Goal: Check status: Check status

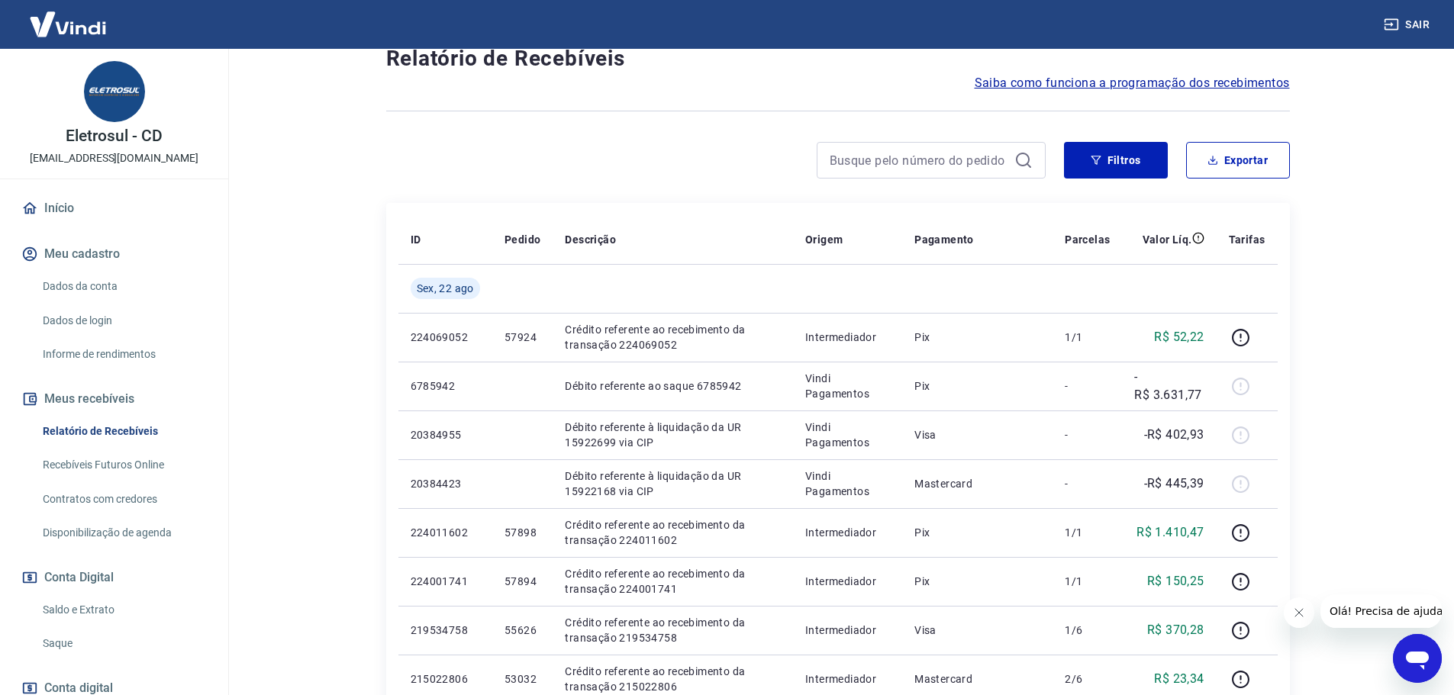
scroll to position [25, 0]
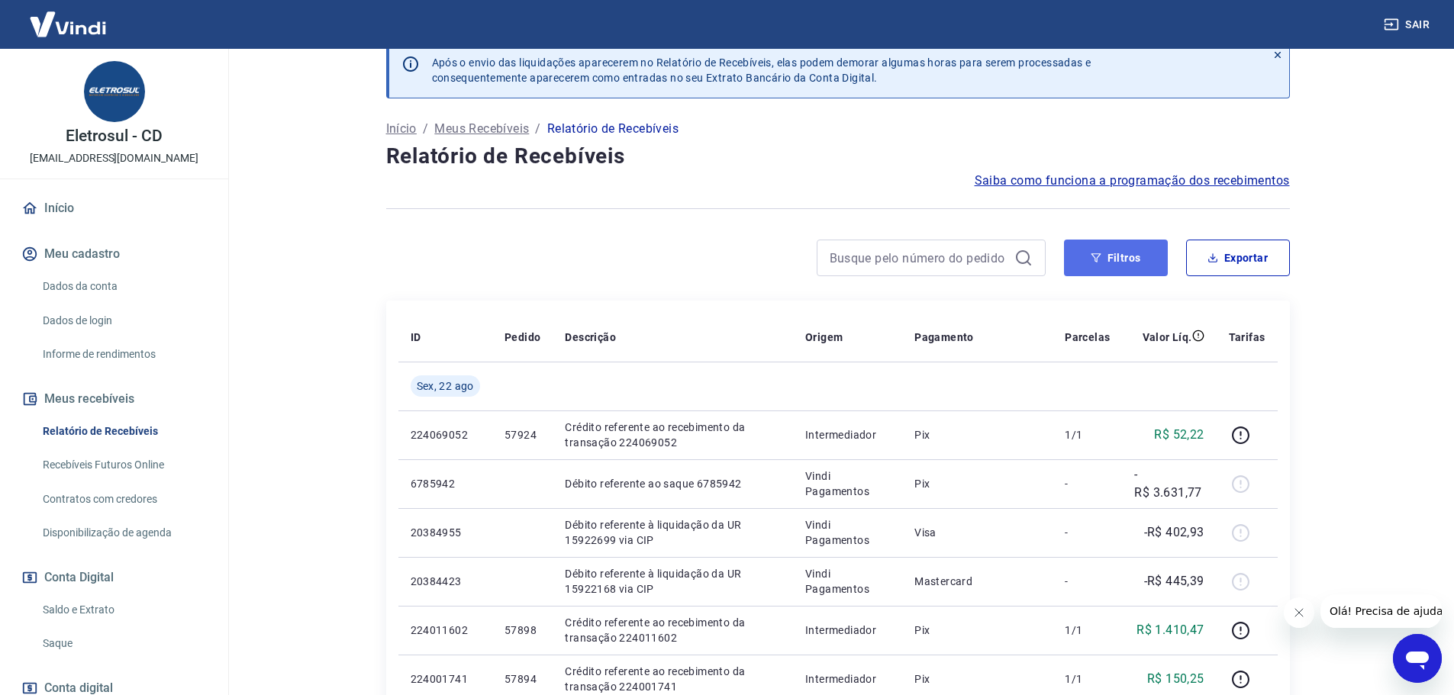
click at [1097, 258] on icon "button" at bounding box center [1096, 258] width 11 height 11
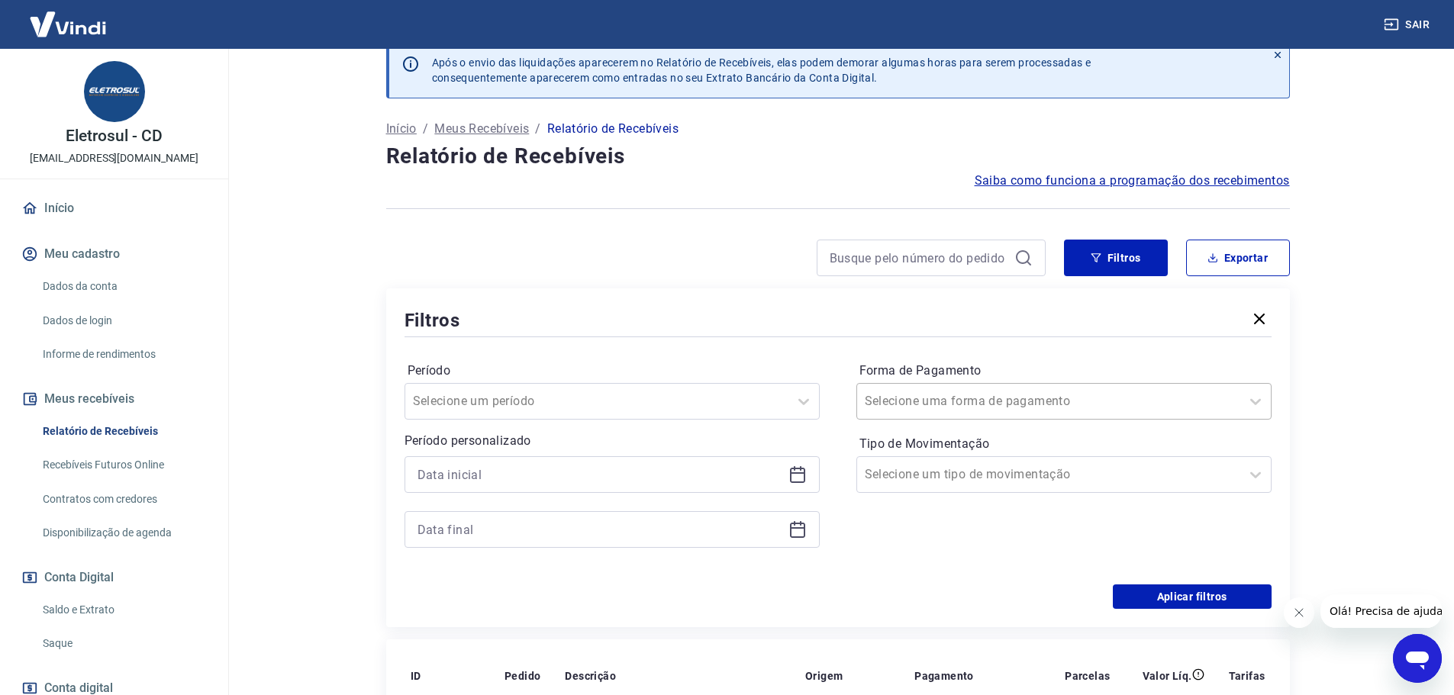
click at [927, 404] on input "Forma de Pagamento" at bounding box center [942, 401] width 154 height 18
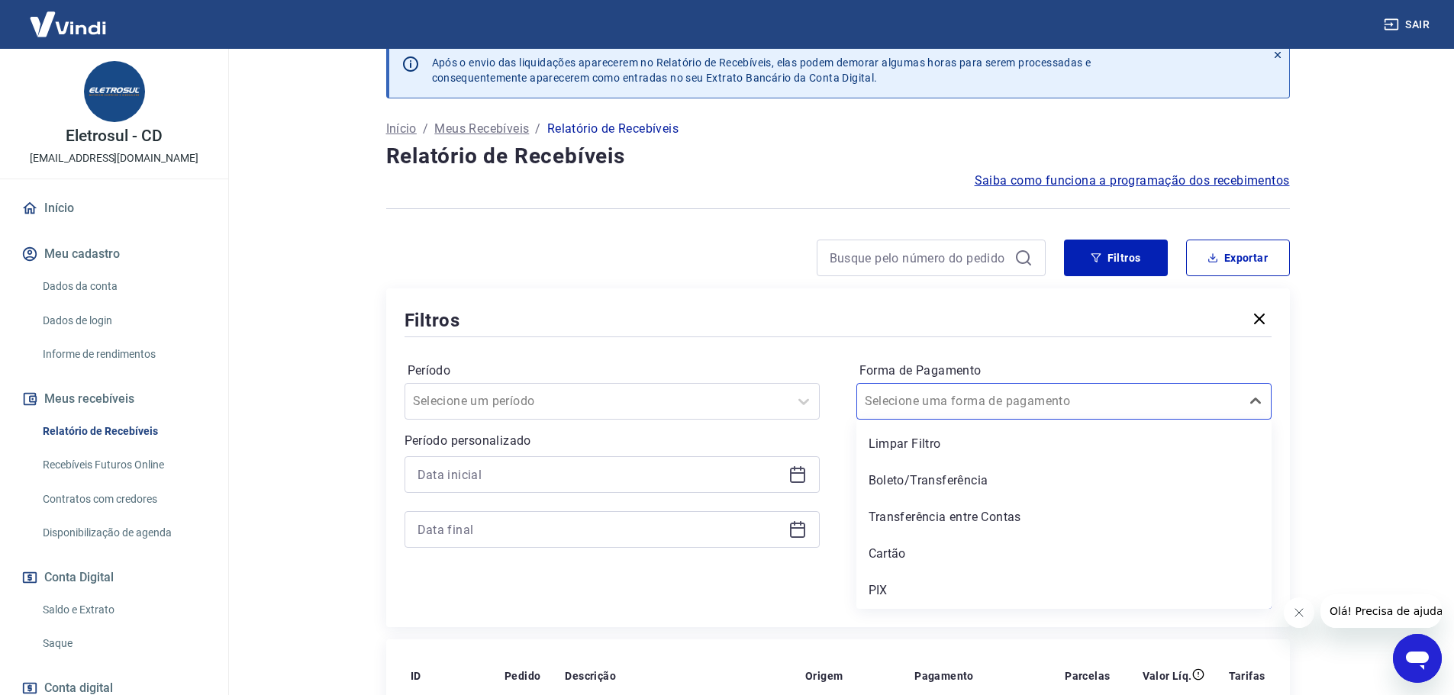
click at [917, 583] on div "PIX" at bounding box center [1063, 590] width 415 height 31
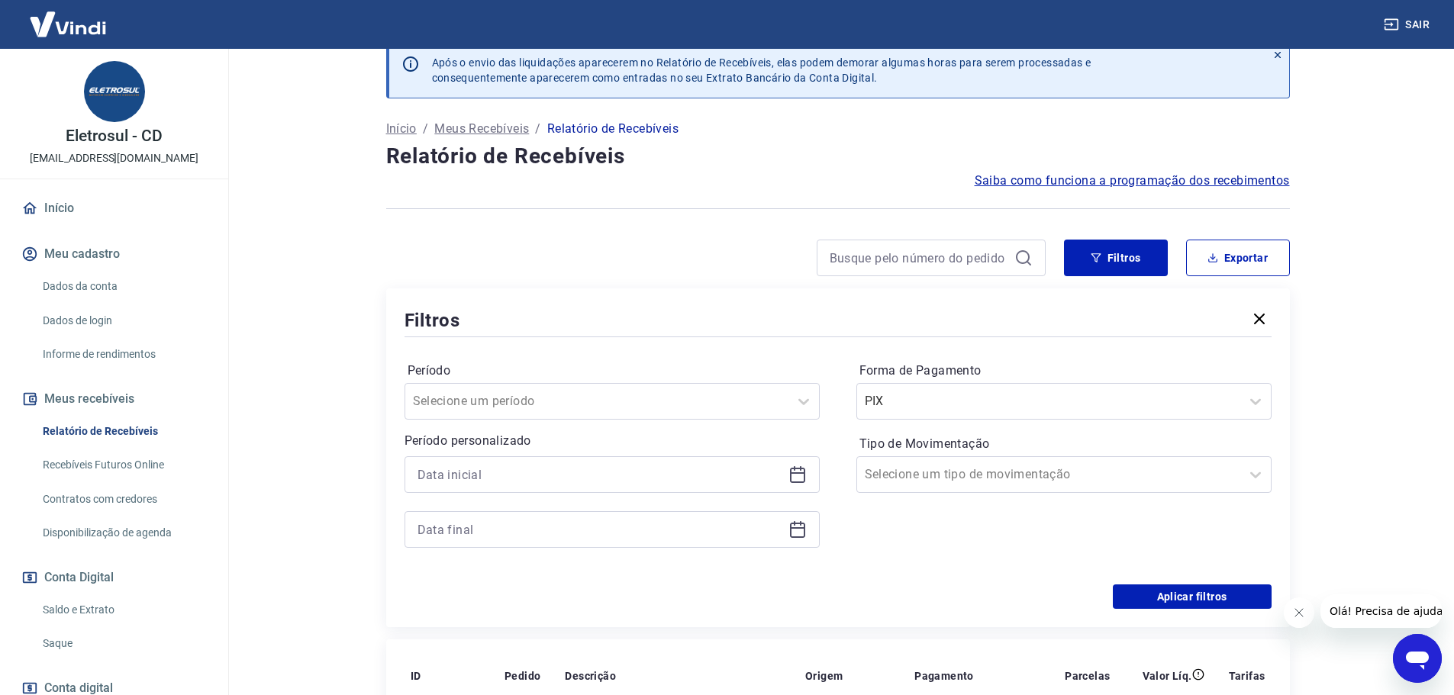
scroll to position [178, 0]
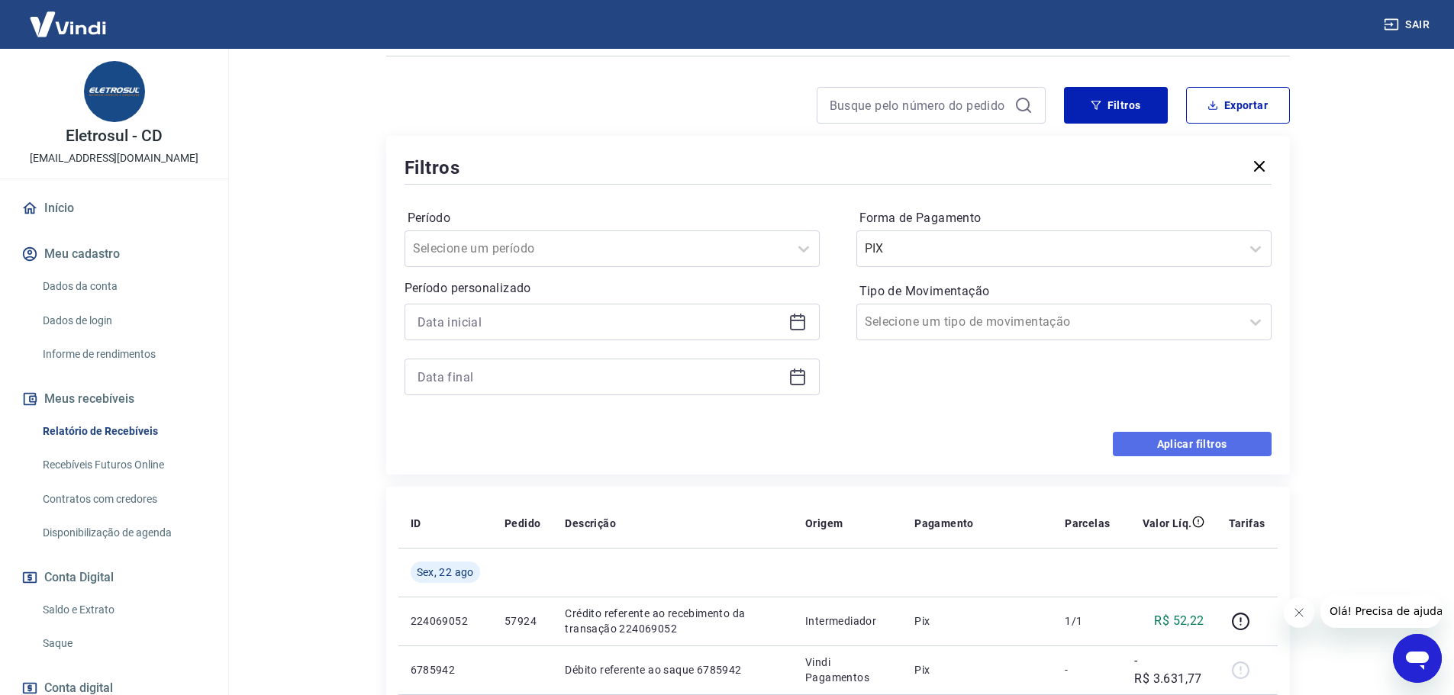
click at [1203, 446] on button "Aplicar filtros" at bounding box center [1192, 444] width 159 height 24
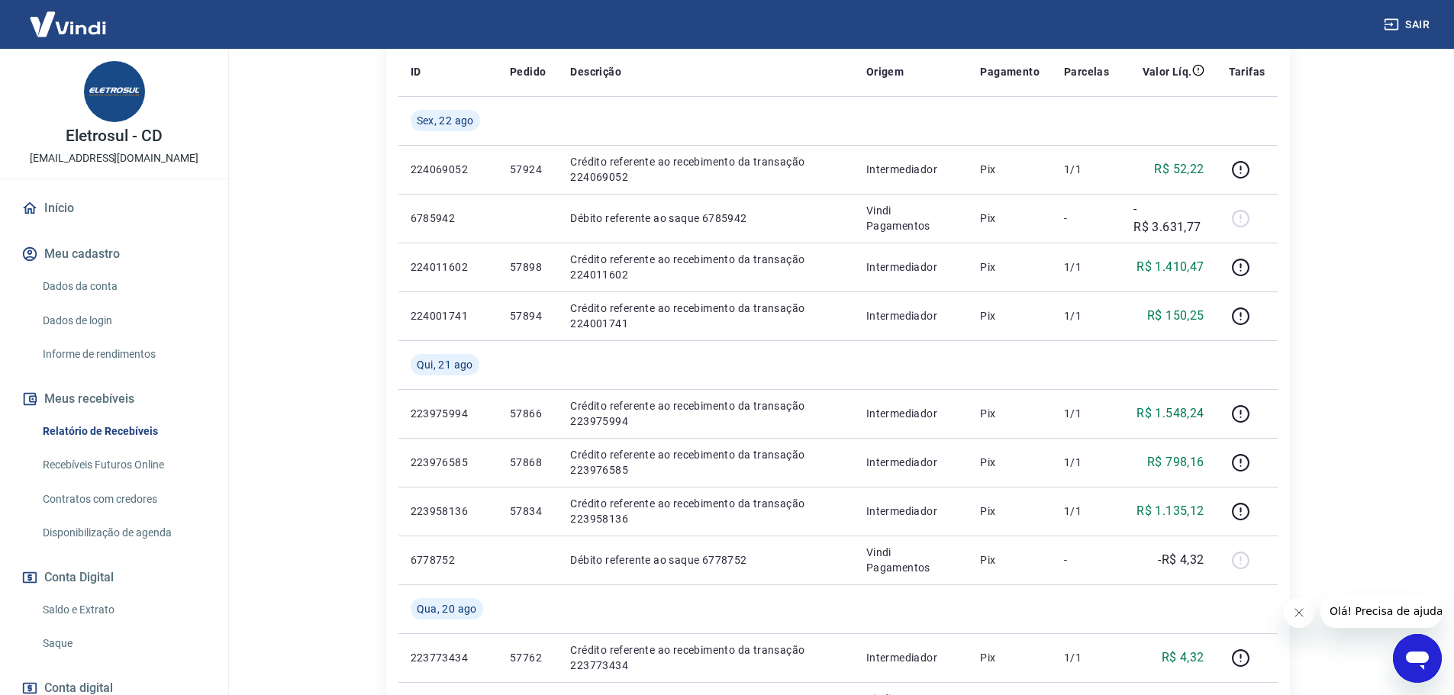
scroll to position [153, 0]
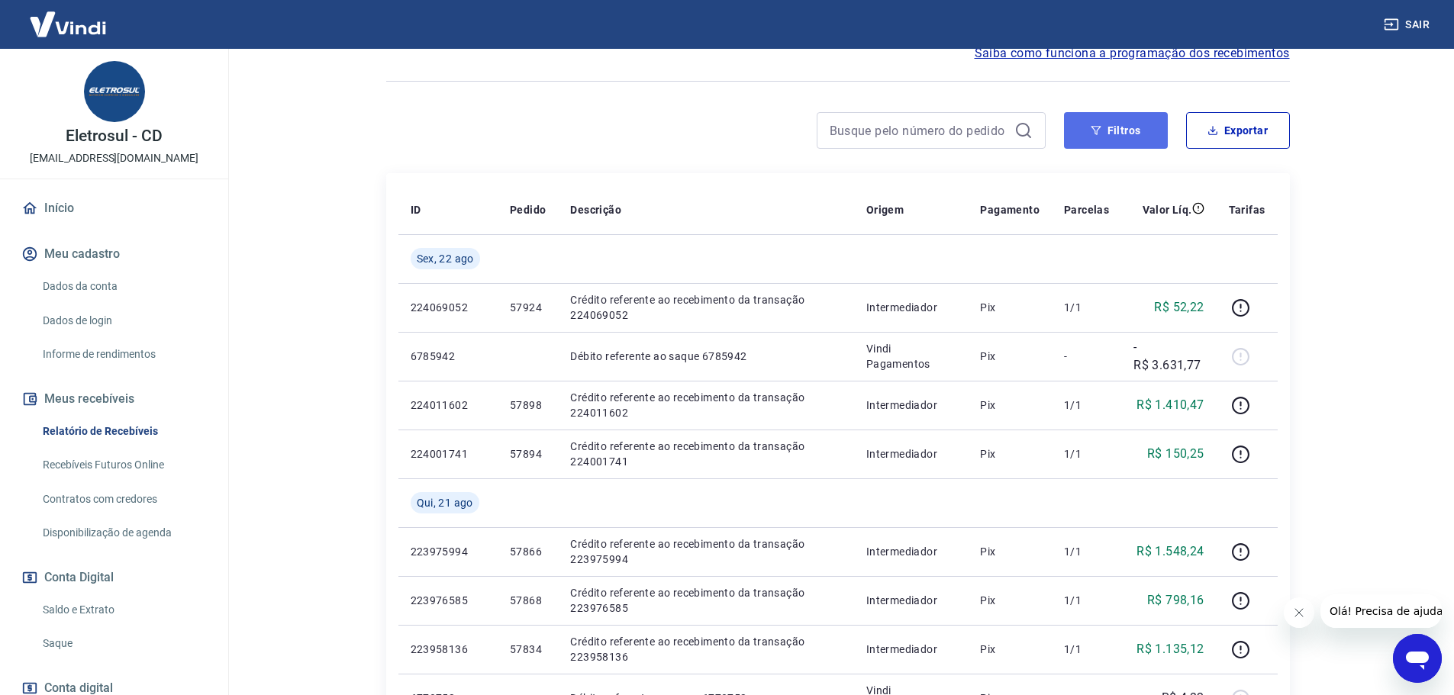
click at [1110, 131] on button "Filtros" at bounding box center [1116, 130] width 104 height 37
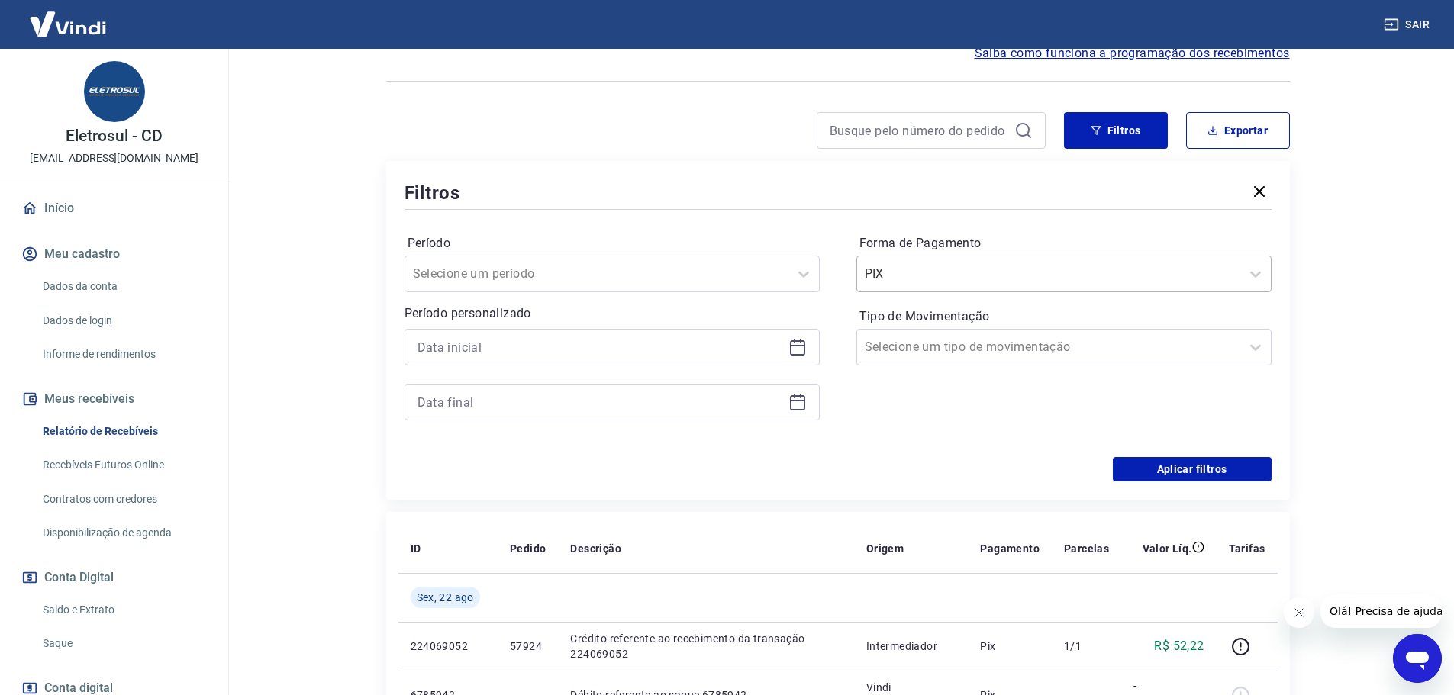
click at [910, 282] on input "Forma de Pagamento" at bounding box center [942, 274] width 154 height 18
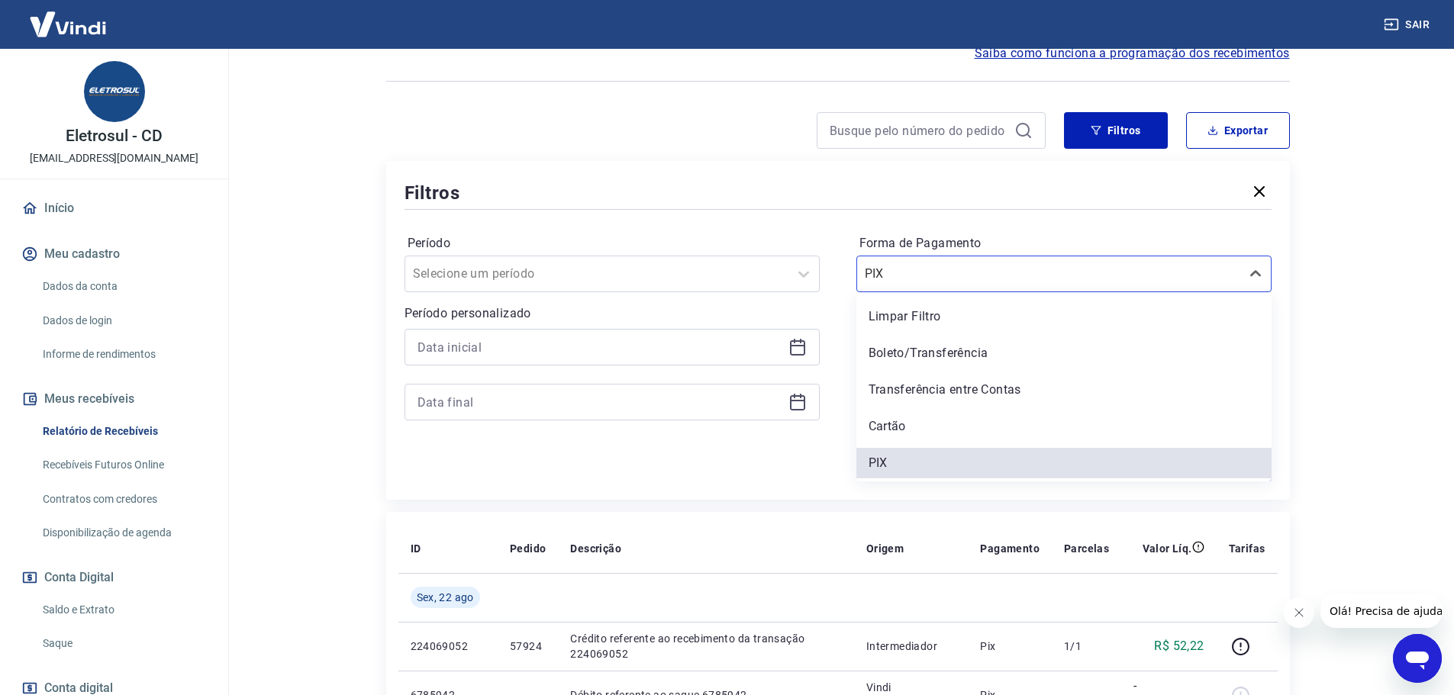
click at [965, 350] on div "Boleto/Transferência" at bounding box center [1063, 353] width 415 height 31
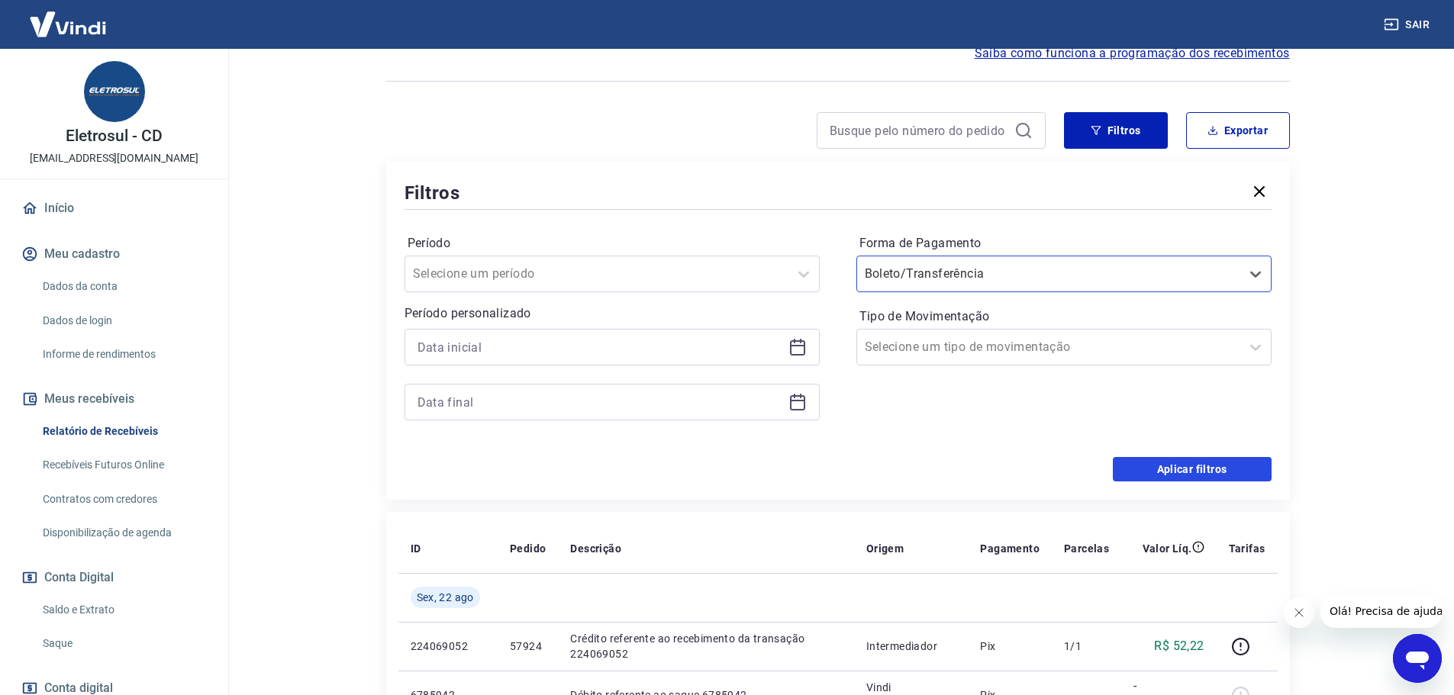
click at [1213, 465] on button "Aplicar filtros" at bounding box center [1192, 469] width 159 height 24
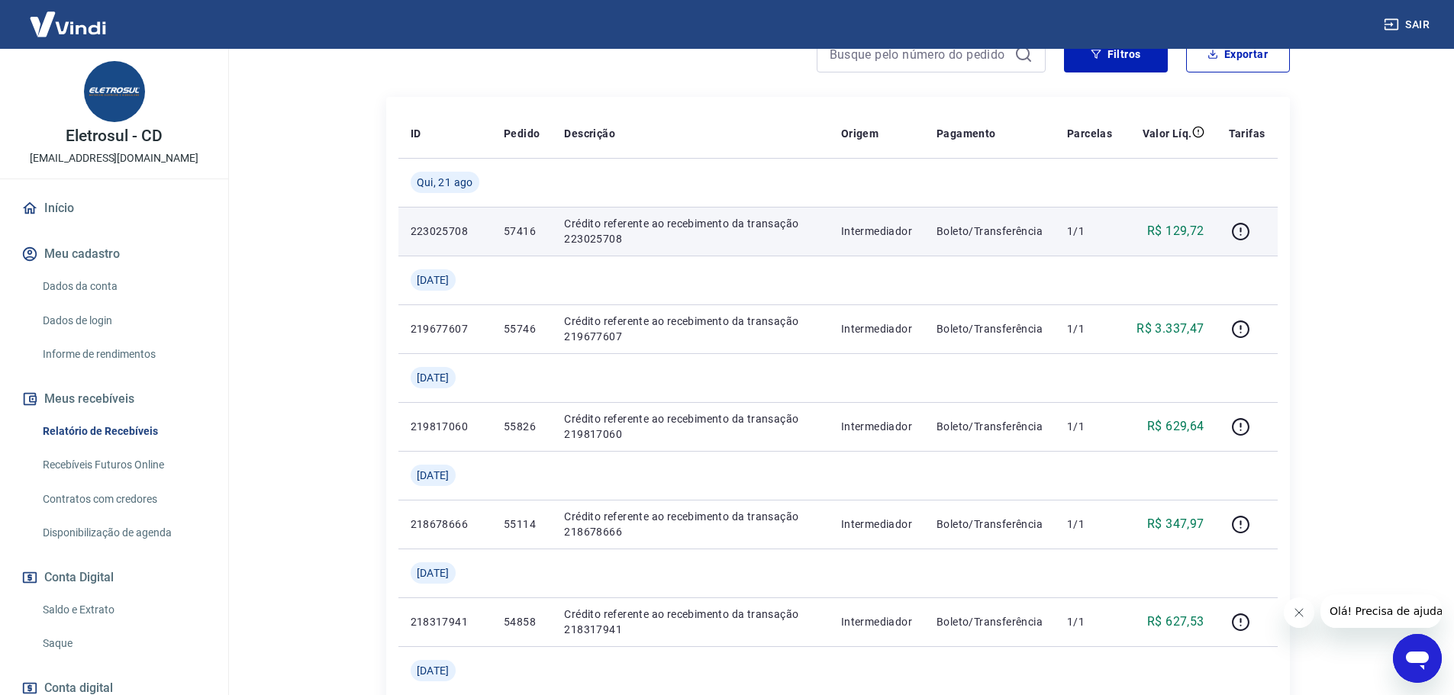
scroll to position [76, 0]
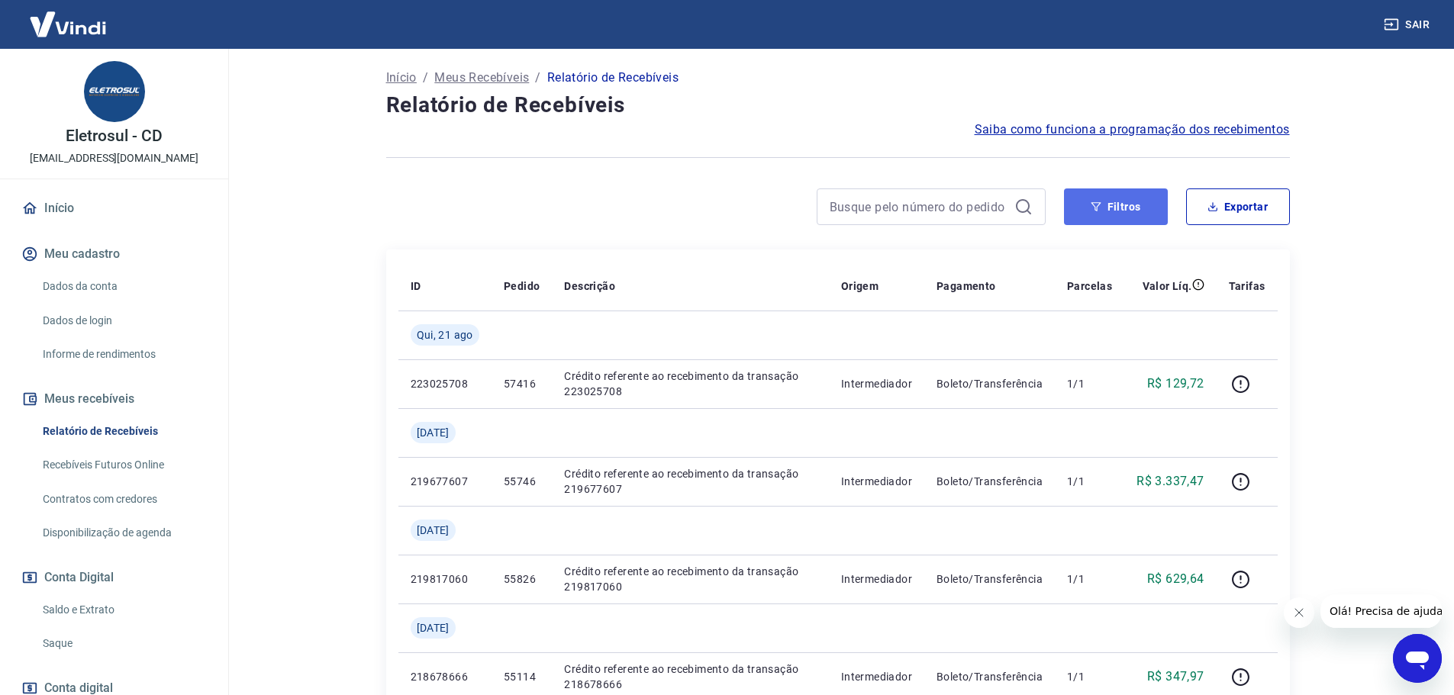
click at [1132, 208] on button "Filtros" at bounding box center [1116, 206] width 104 height 37
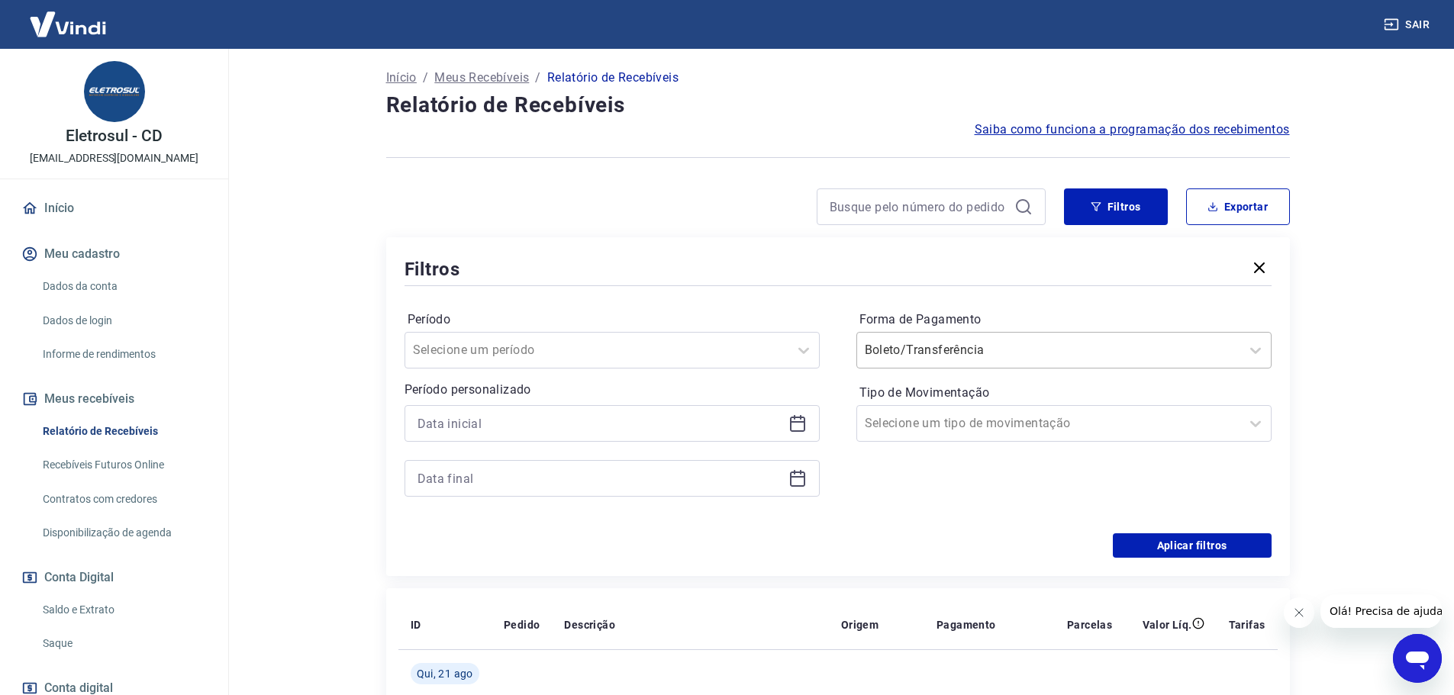
click at [954, 345] on input "Forma de Pagamento" at bounding box center [942, 350] width 154 height 18
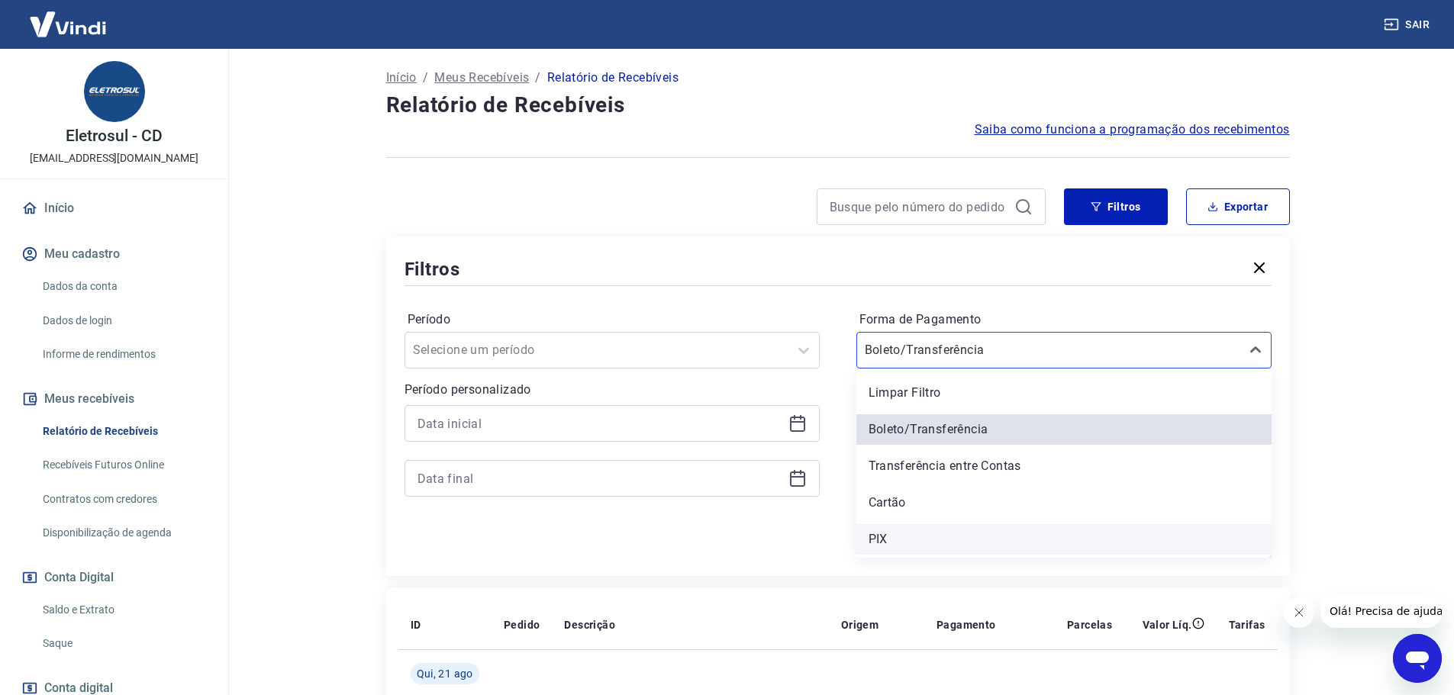
click at [920, 533] on div "PIX" at bounding box center [1063, 539] width 415 height 31
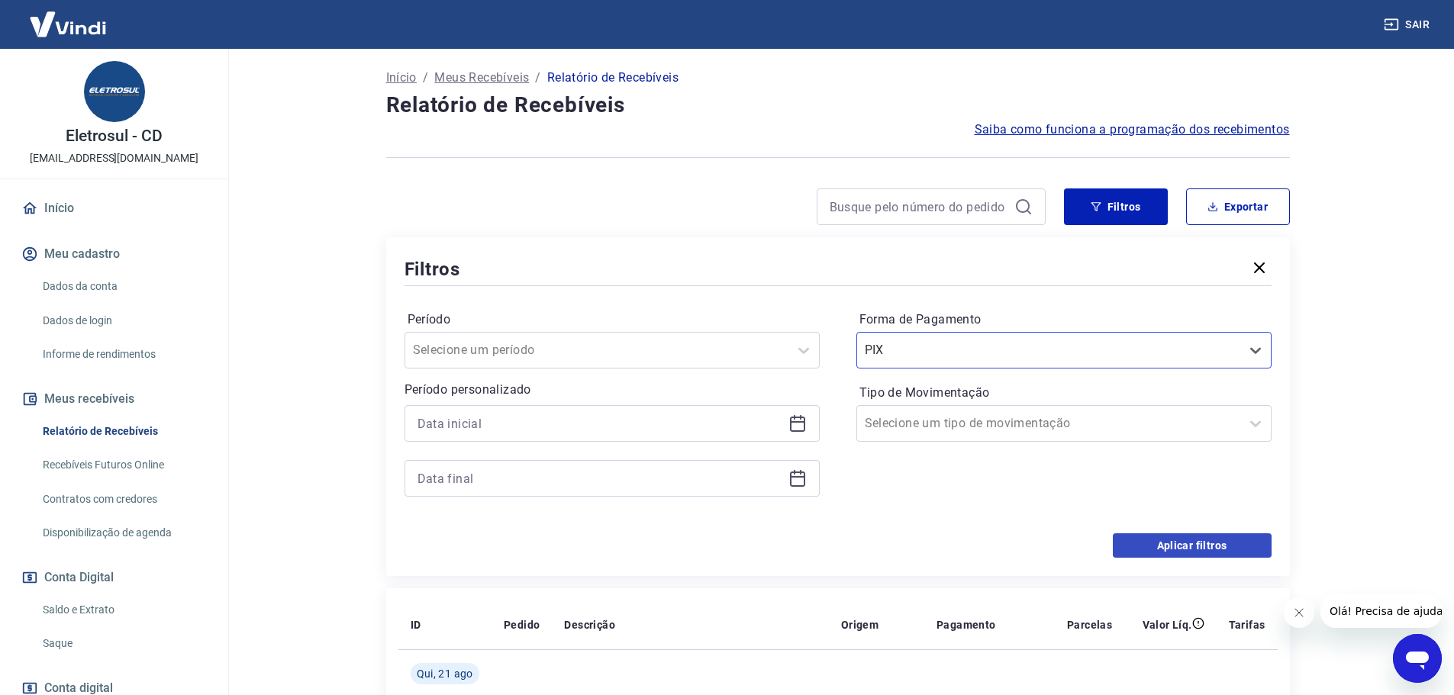
scroll to position [153, 0]
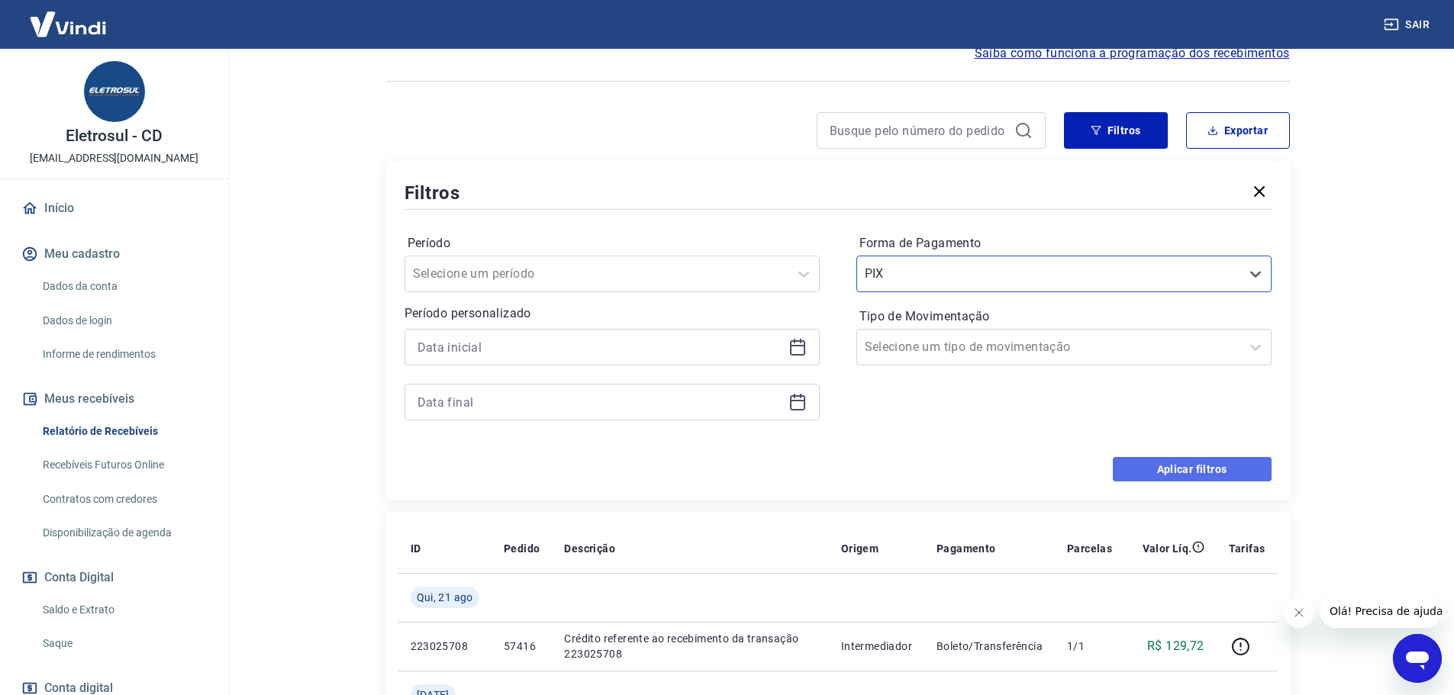
click at [1229, 462] on button "Aplicar filtros" at bounding box center [1192, 469] width 159 height 24
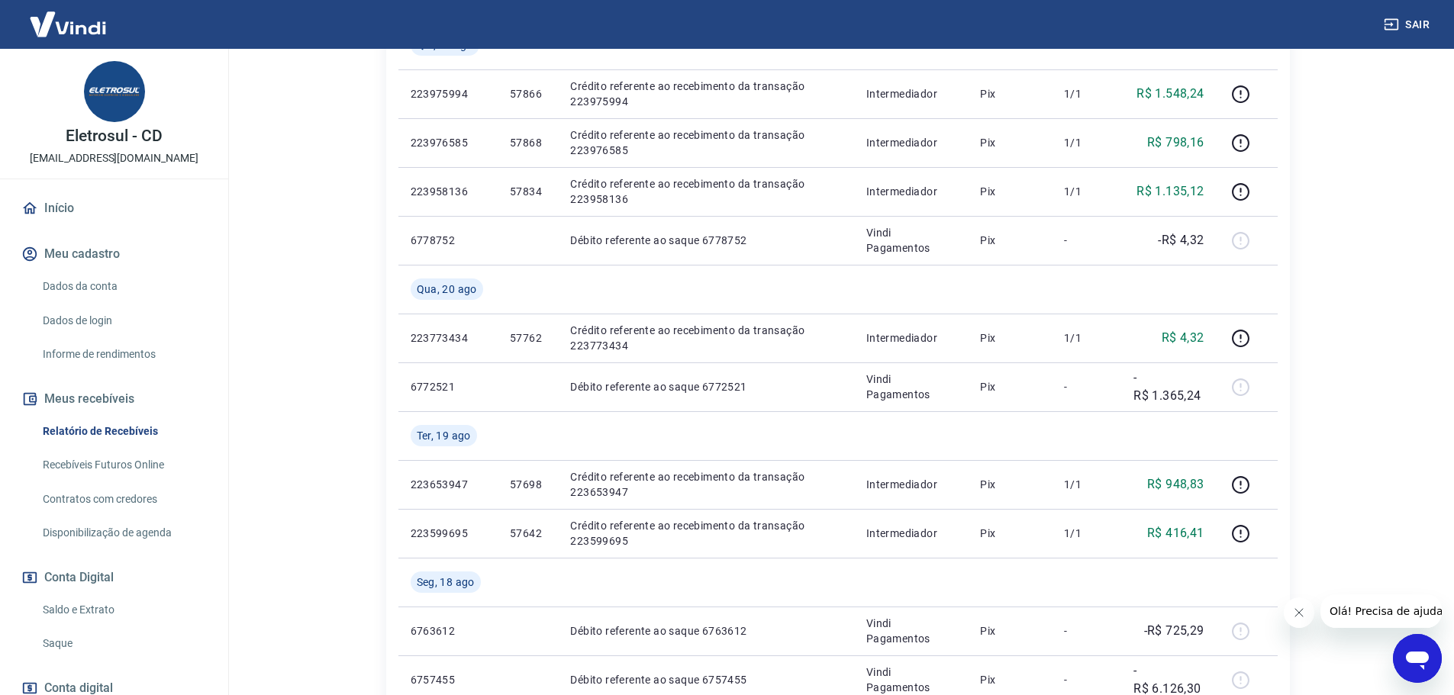
scroll to position [687, 0]
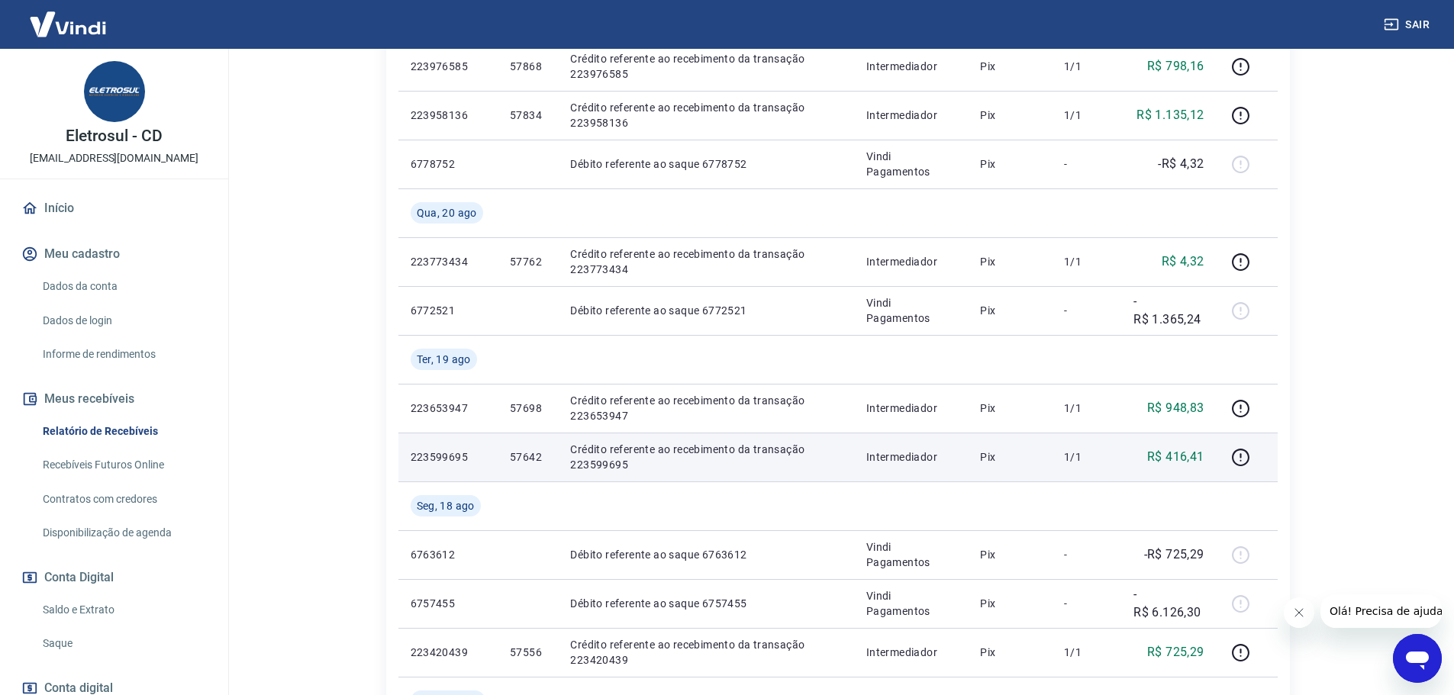
click at [529, 447] on td "57642" at bounding box center [528, 457] width 60 height 49
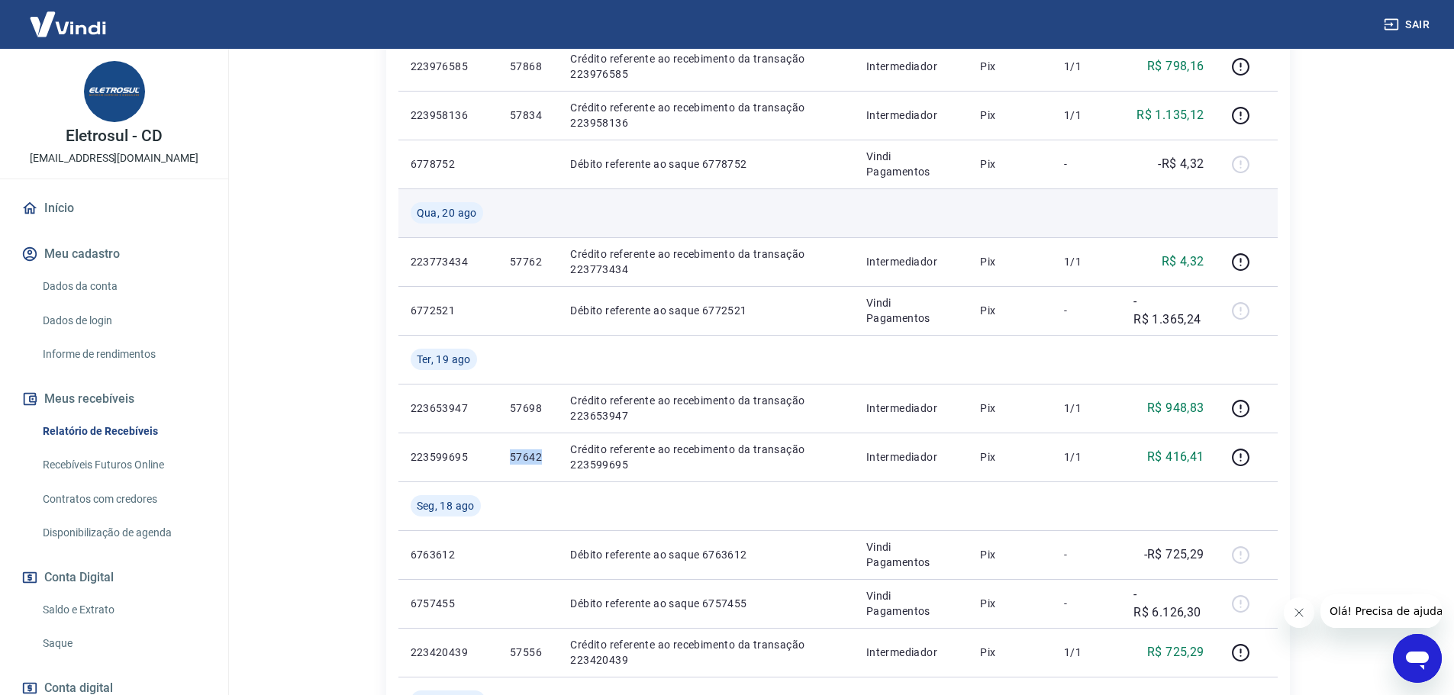
copy p "57642"
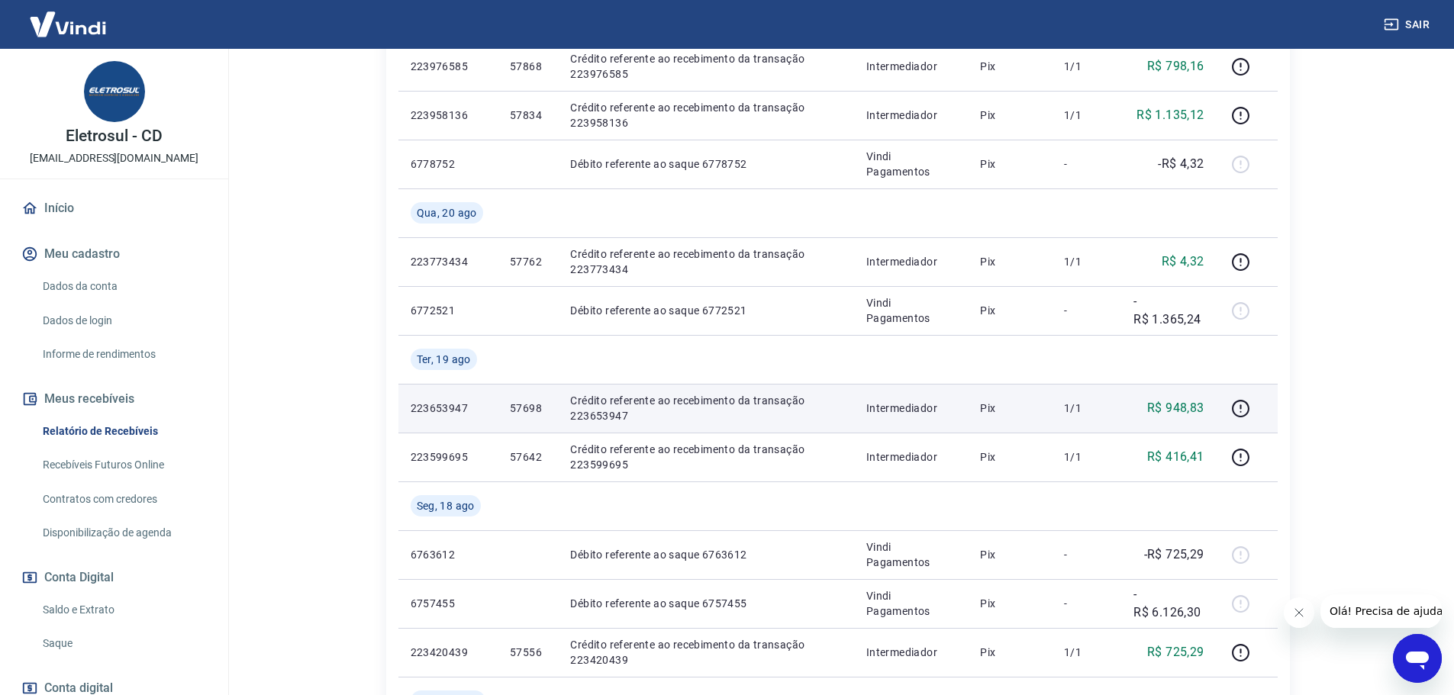
click at [533, 403] on p "57698" at bounding box center [528, 408] width 36 height 15
click at [533, 402] on p "57698" at bounding box center [528, 408] width 36 height 15
copy p "57698"
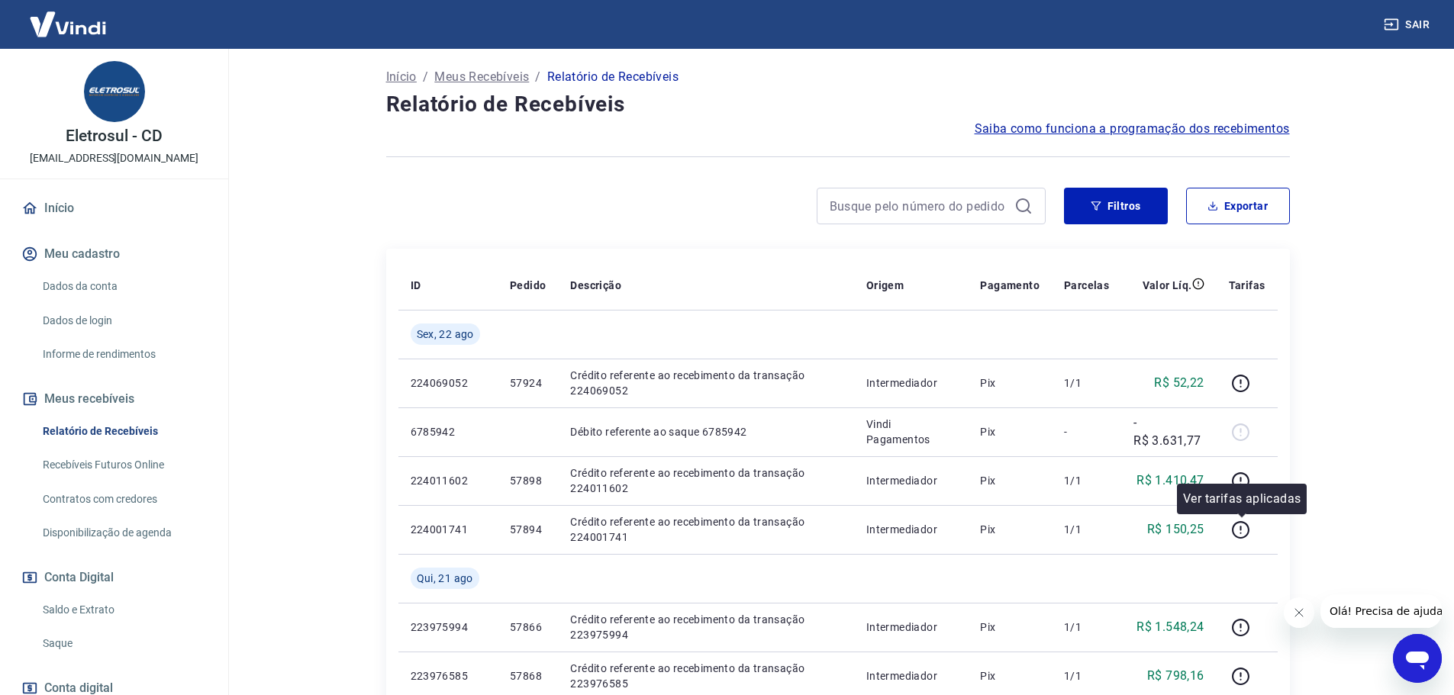
scroll to position [0, 0]
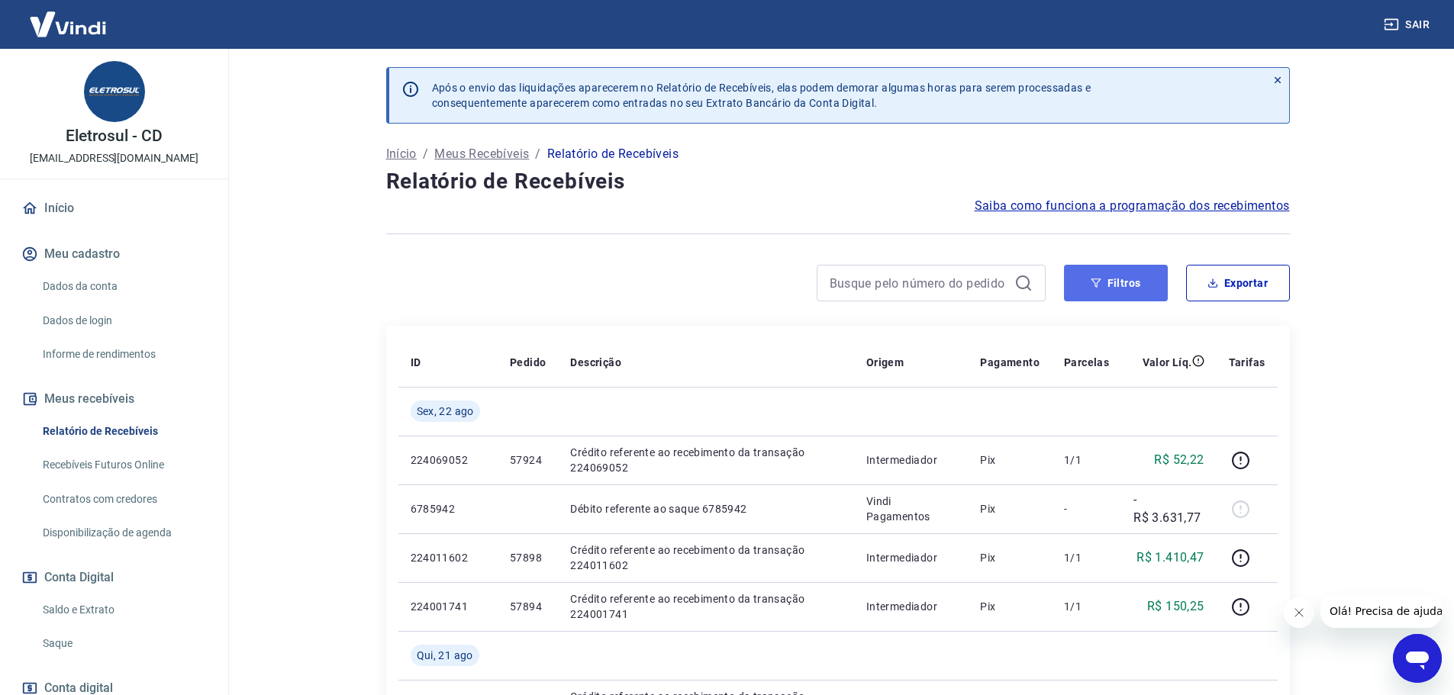
click at [1132, 294] on button "Filtros" at bounding box center [1116, 283] width 104 height 37
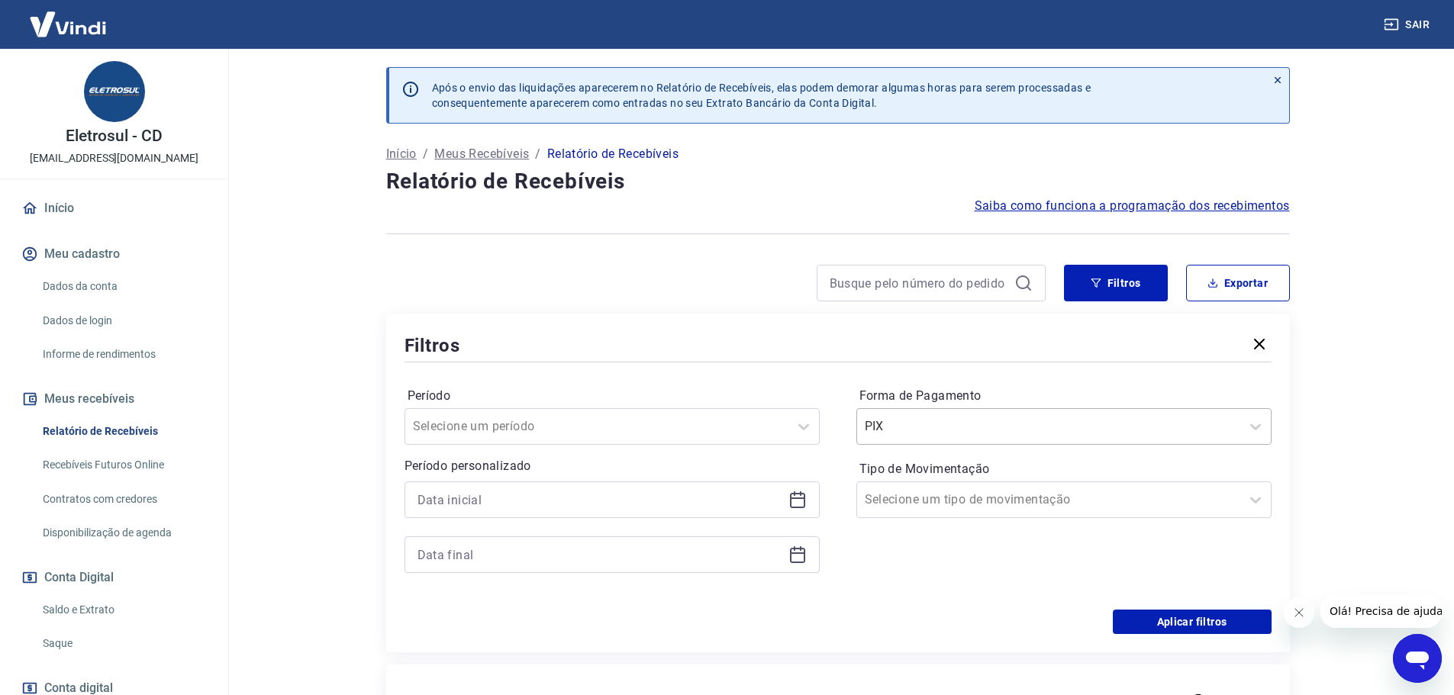
click at [871, 435] on input "Forma de Pagamento" at bounding box center [942, 426] width 154 height 18
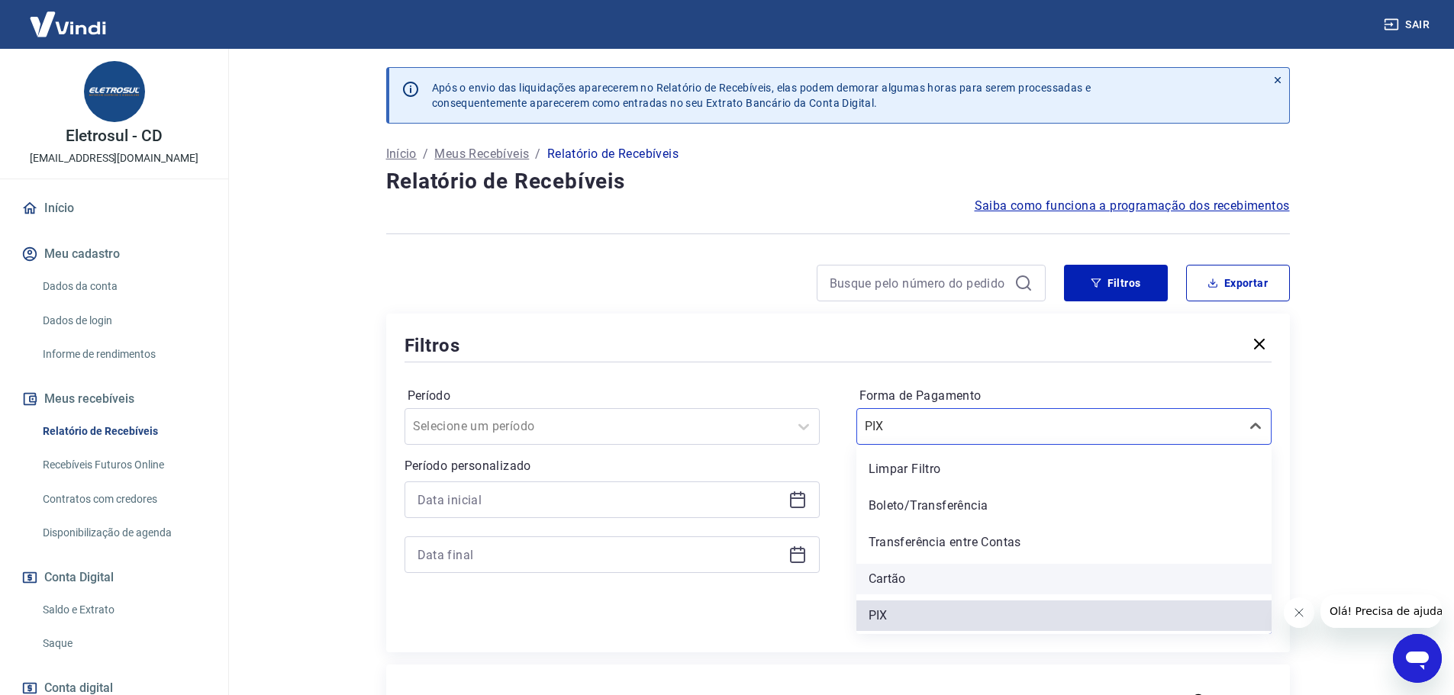
click at [929, 568] on div "Cartão" at bounding box center [1063, 579] width 415 height 31
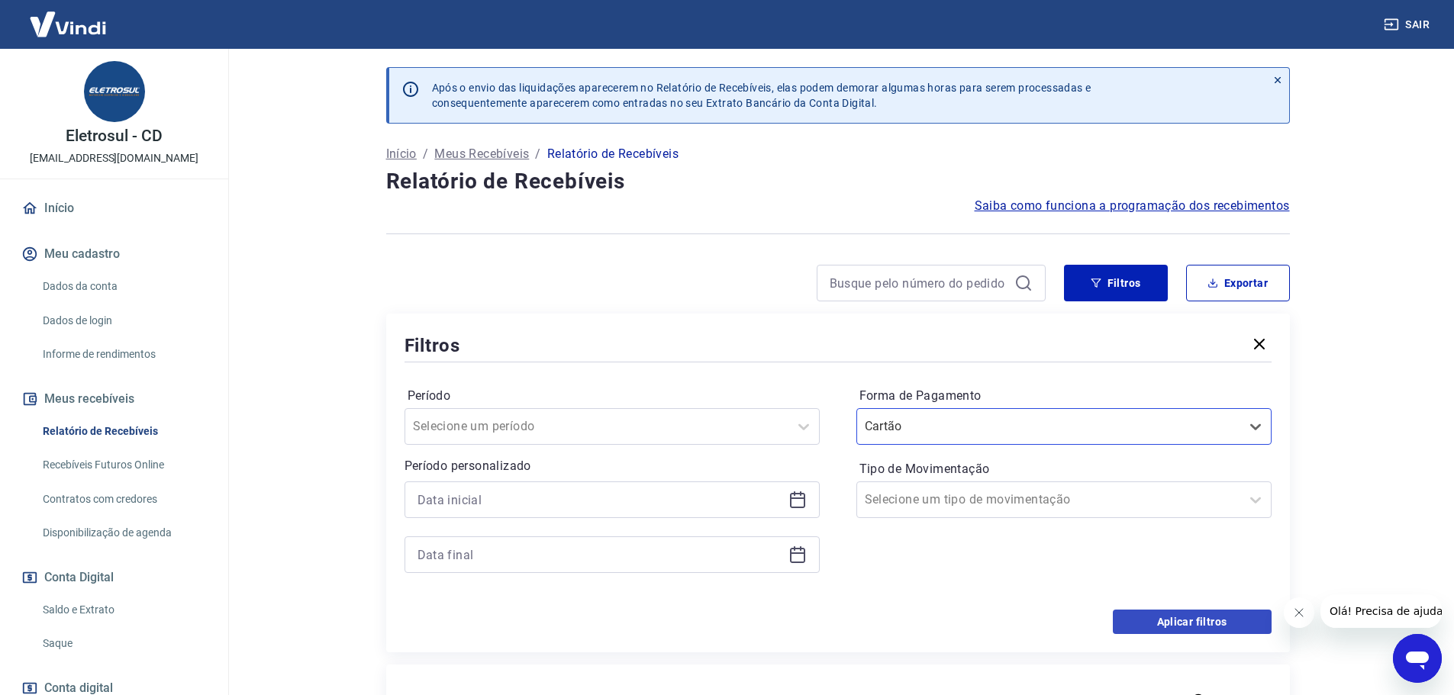
scroll to position [229, 0]
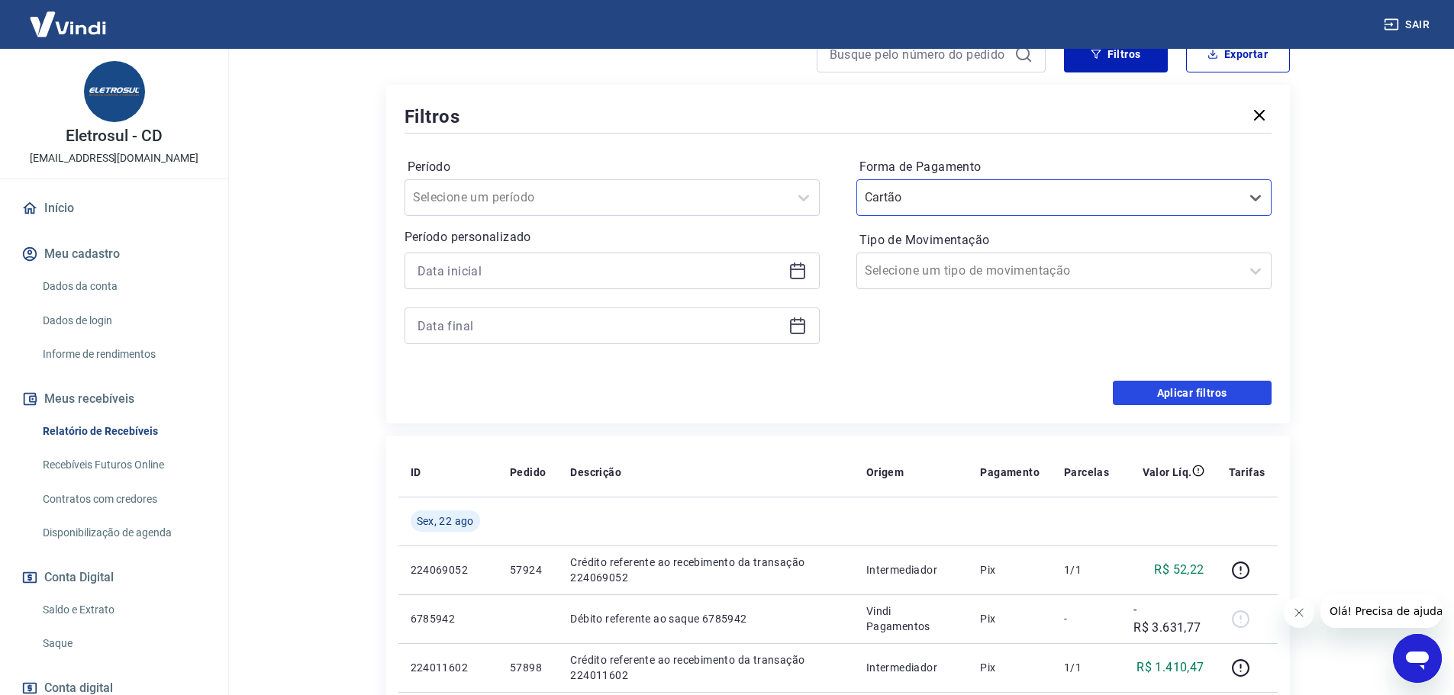
drag, startPoint x: 1229, startPoint y: 398, endPoint x: 1371, endPoint y: 376, distance: 143.5
click at [1229, 397] on button "Aplicar filtros" at bounding box center [1192, 393] width 159 height 24
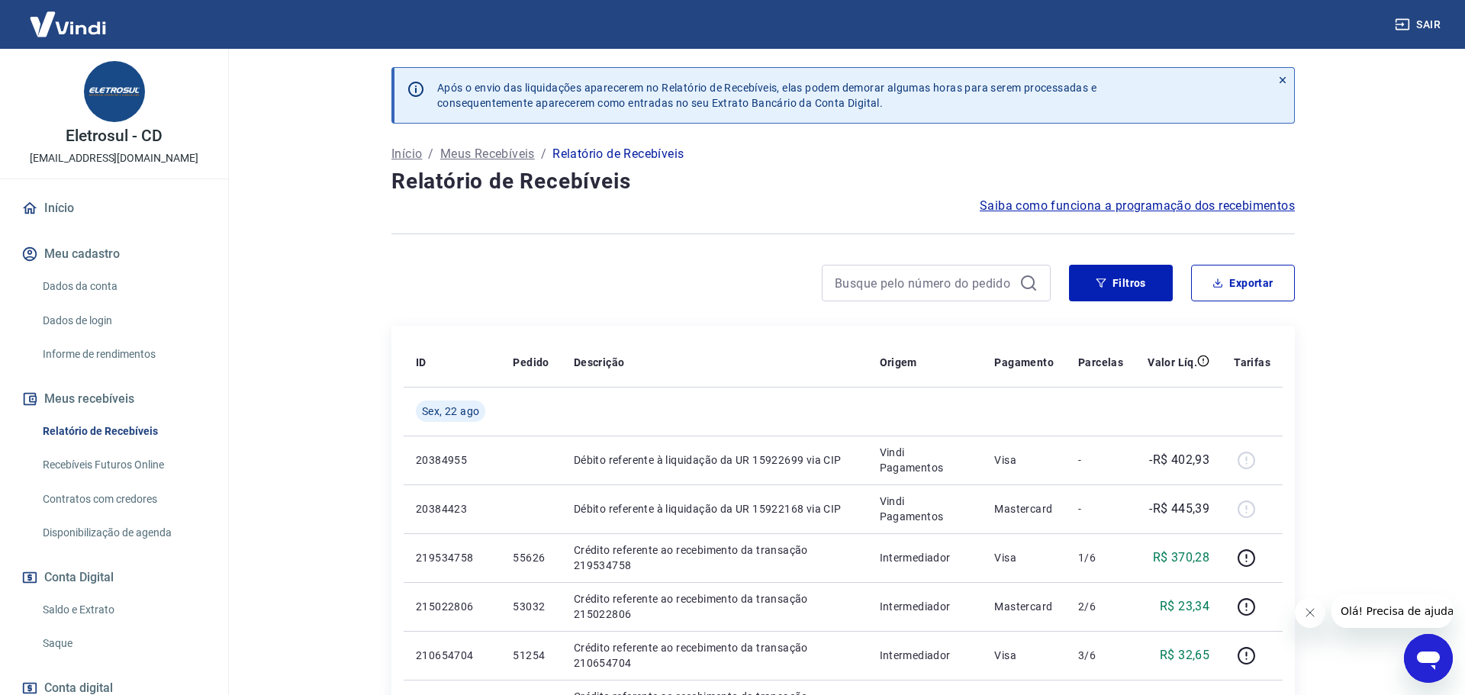
drag, startPoint x: 109, startPoint y: 631, endPoint x: 116, endPoint y: 614, distance: 18.8
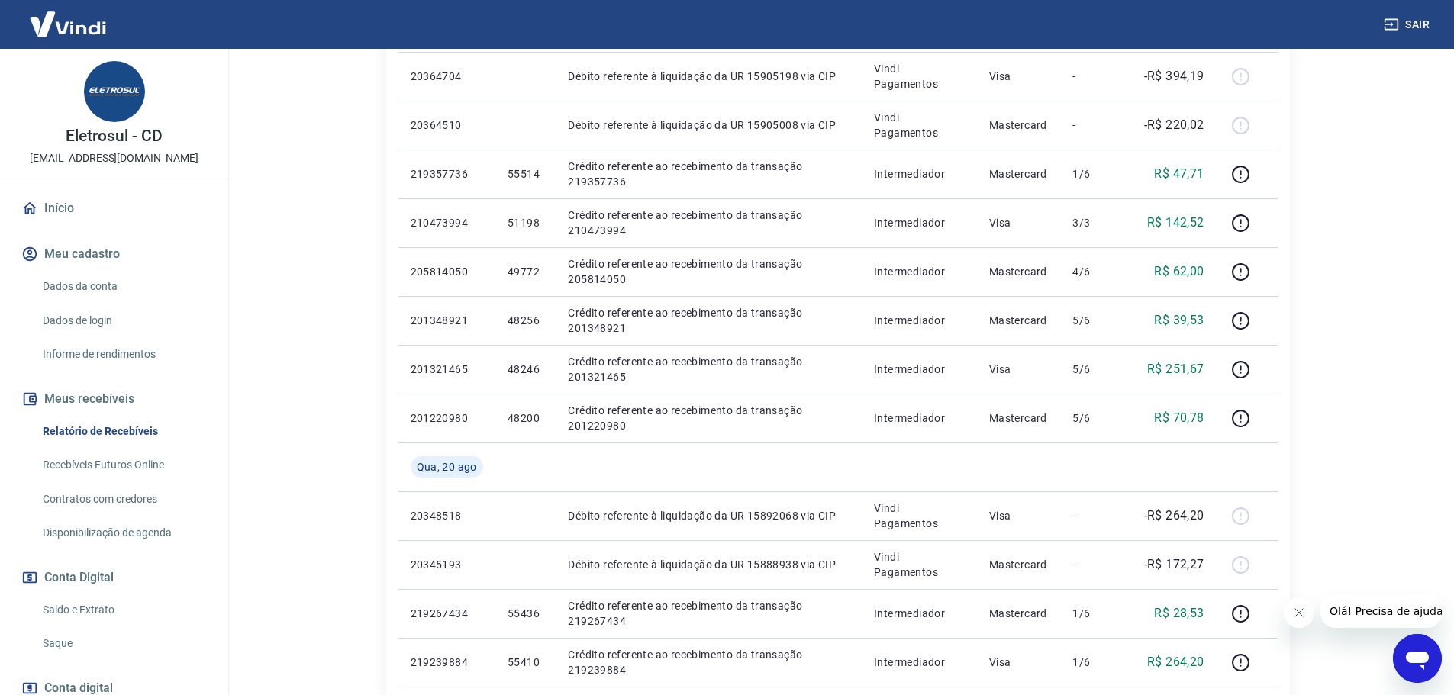
scroll to position [916, 0]
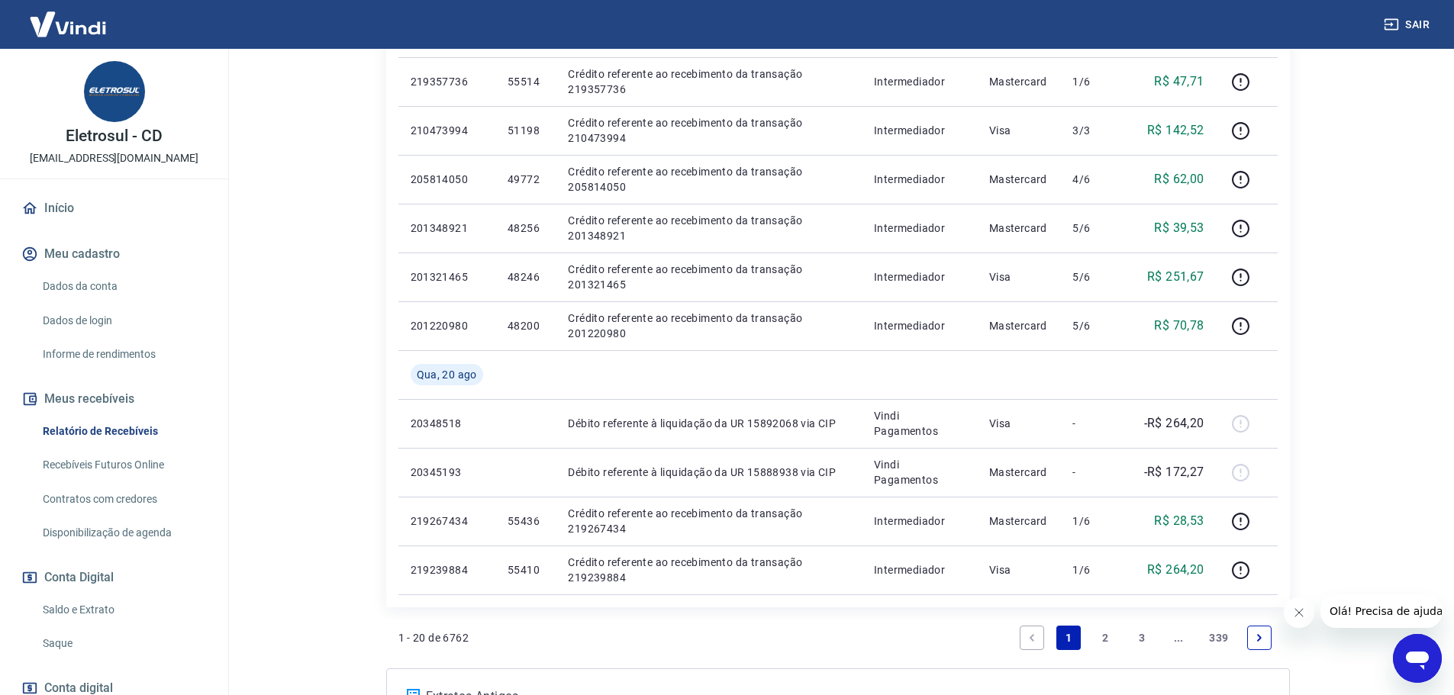
click at [1261, 628] on link "Next page" at bounding box center [1259, 638] width 24 height 24
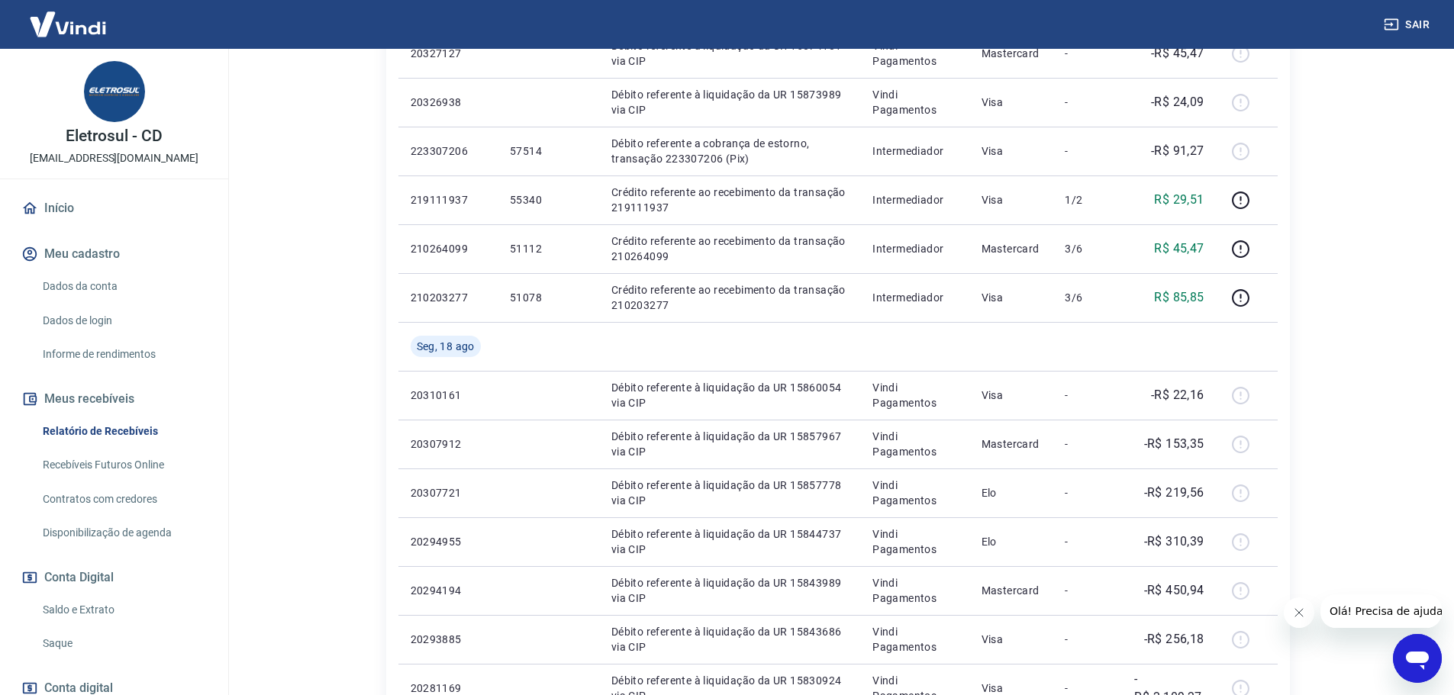
scroll to position [458, 0]
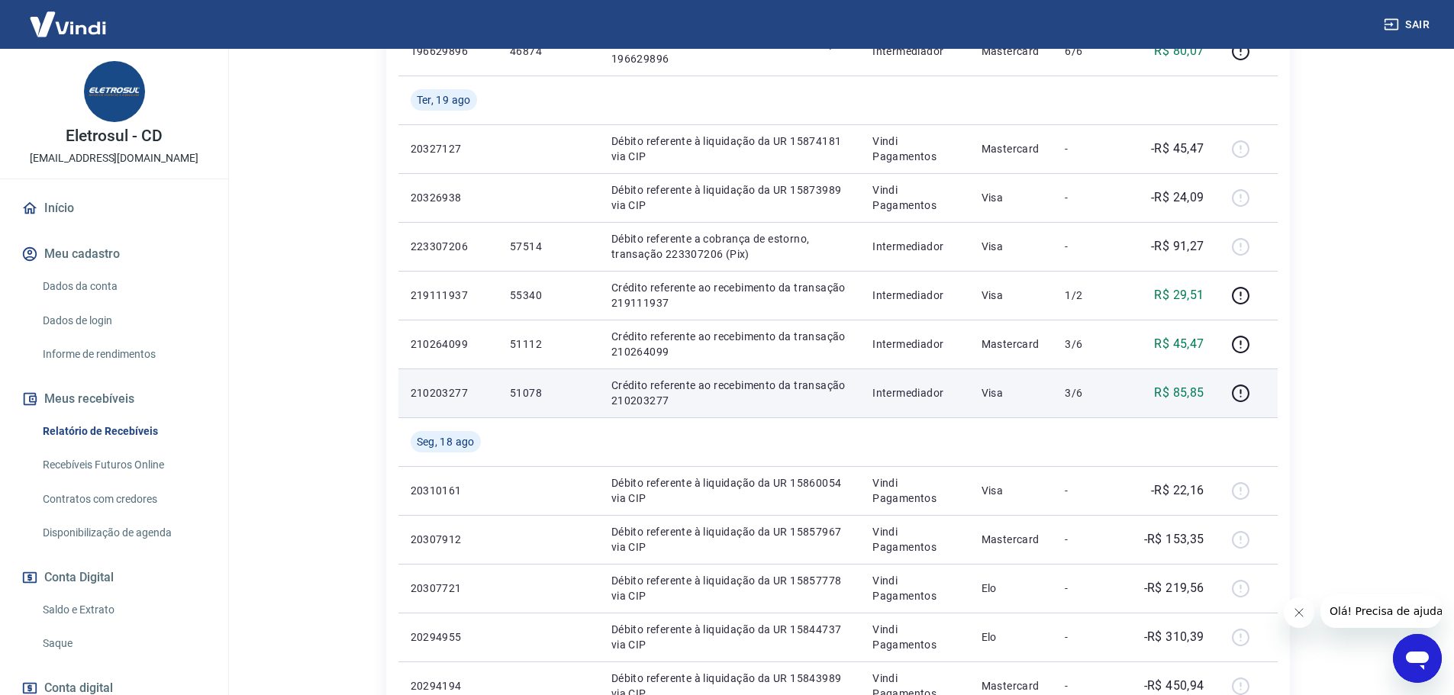
click at [529, 391] on p "51078" at bounding box center [548, 392] width 77 height 15
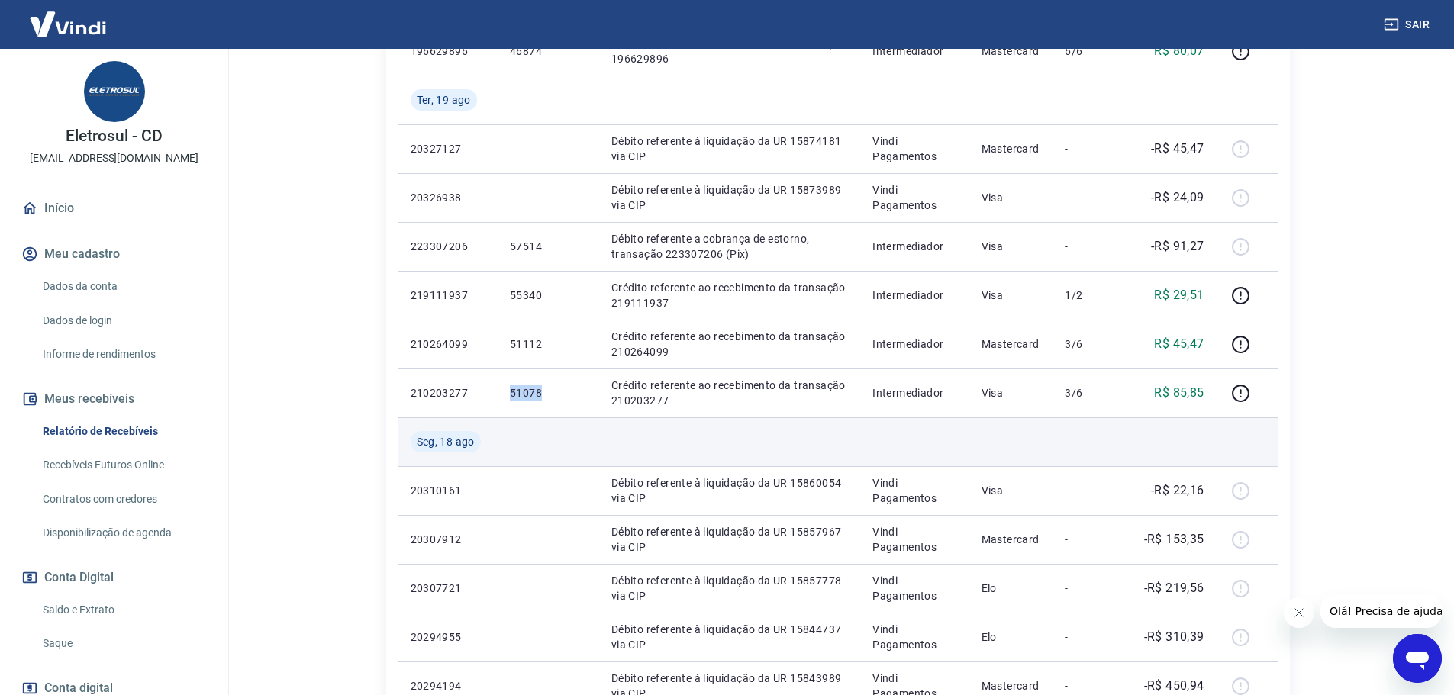
copy p "51078"
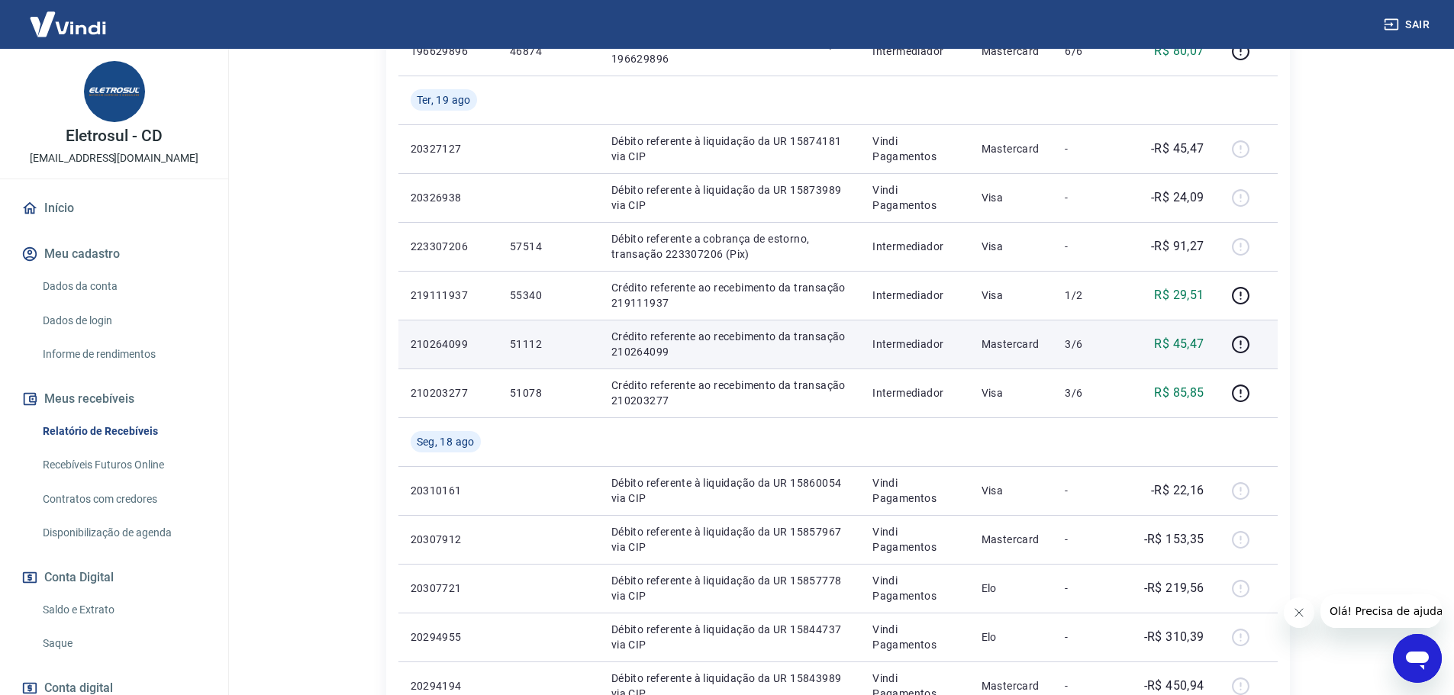
click at [536, 340] on p "51112" at bounding box center [548, 344] width 77 height 15
copy p "51112"
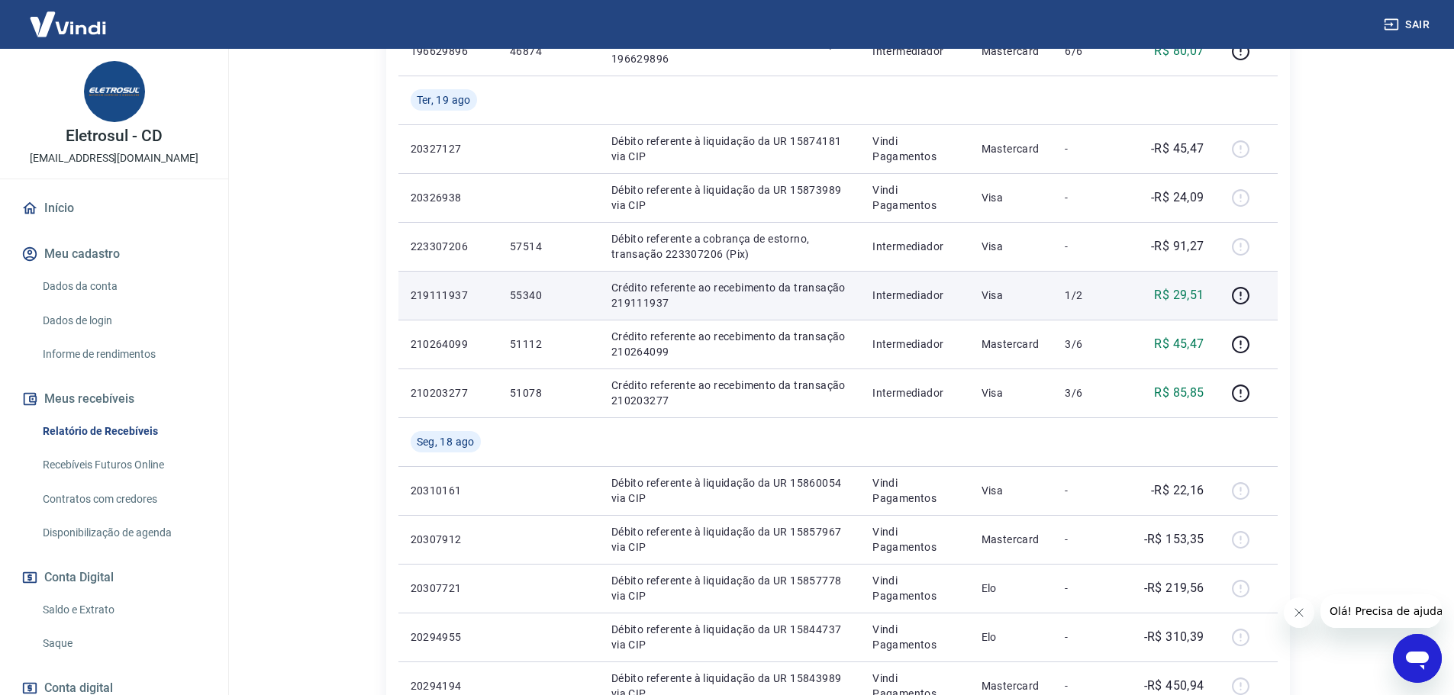
click at [522, 288] on p "55340" at bounding box center [548, 295] width 77 height 15
copy p "55340"
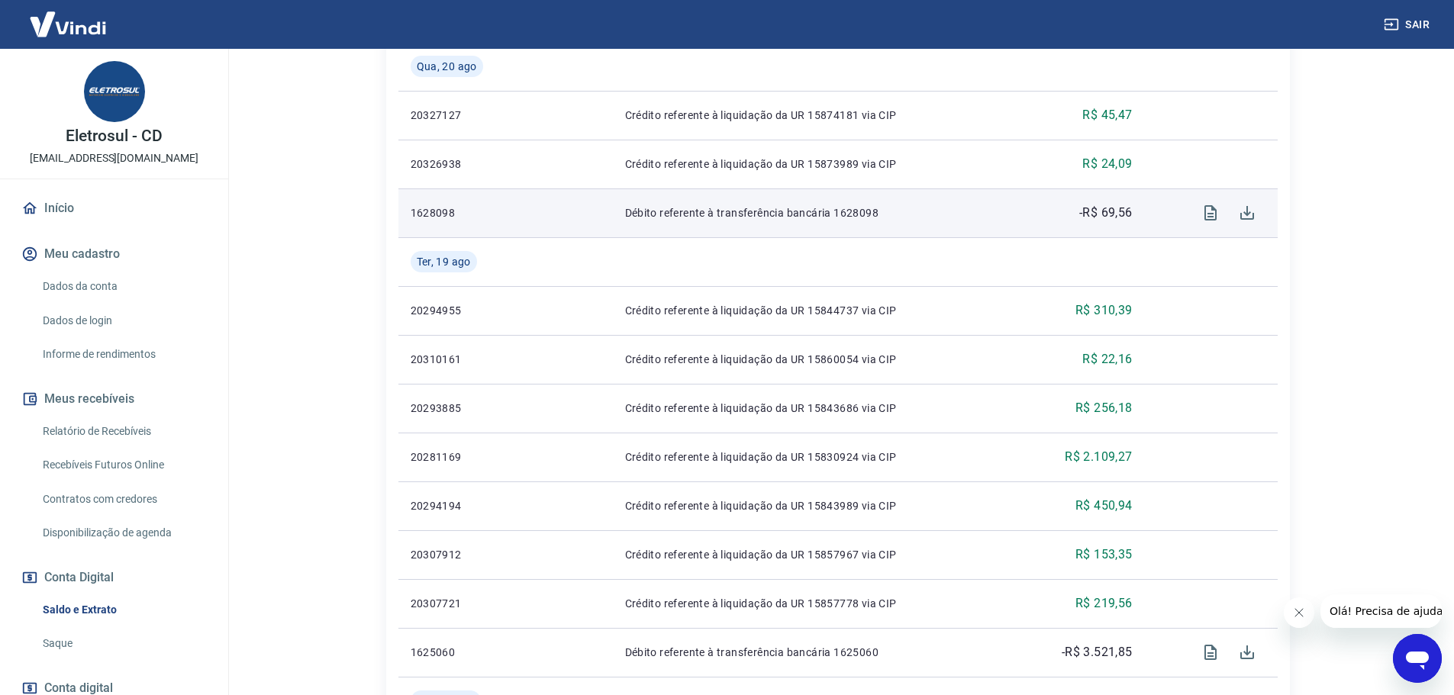
scroll to position [824, 0]
